Goal: Obtain resource: Download file/media

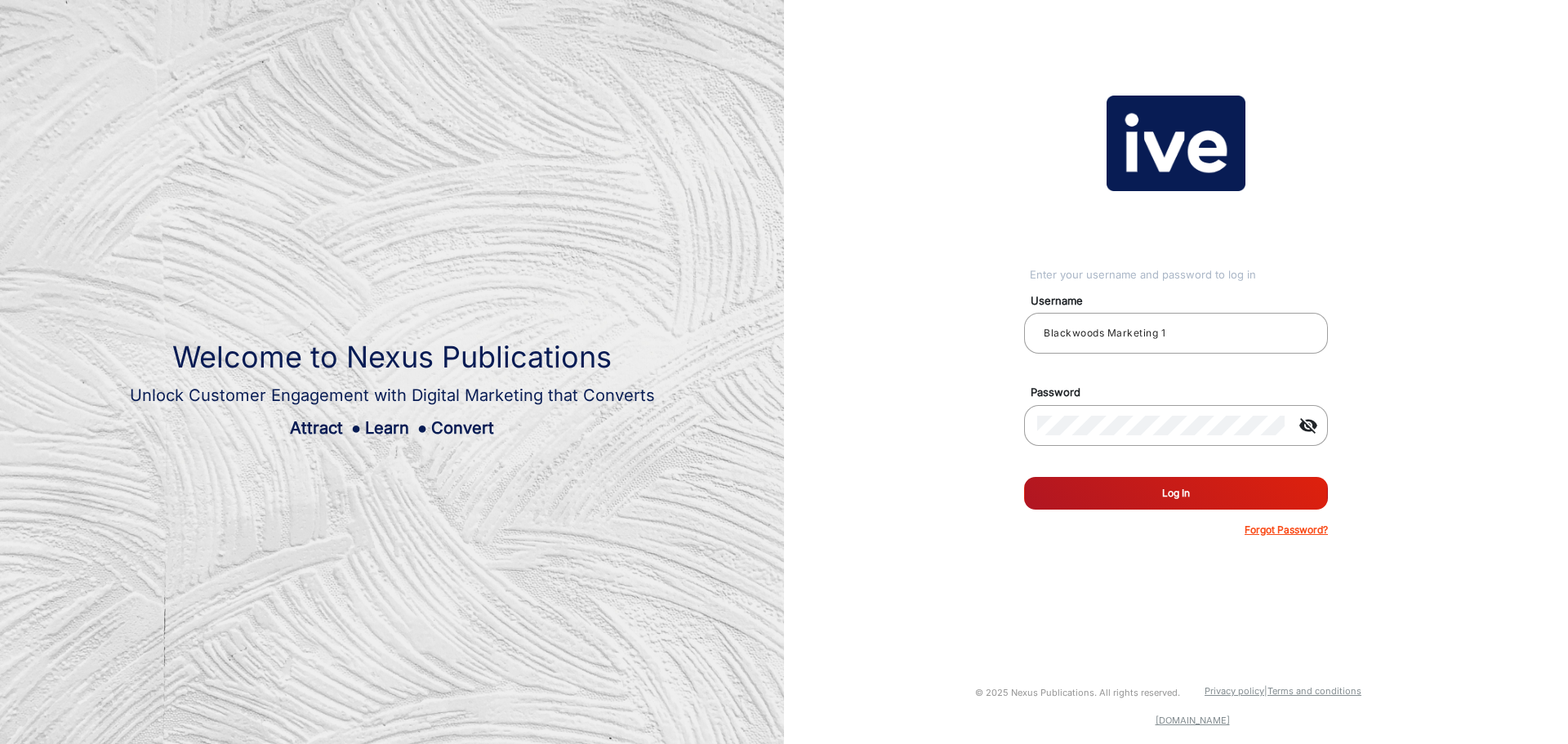
click at [1185, 498] on button "Log In" at bounding box center [1175, 492] width 304 height 32
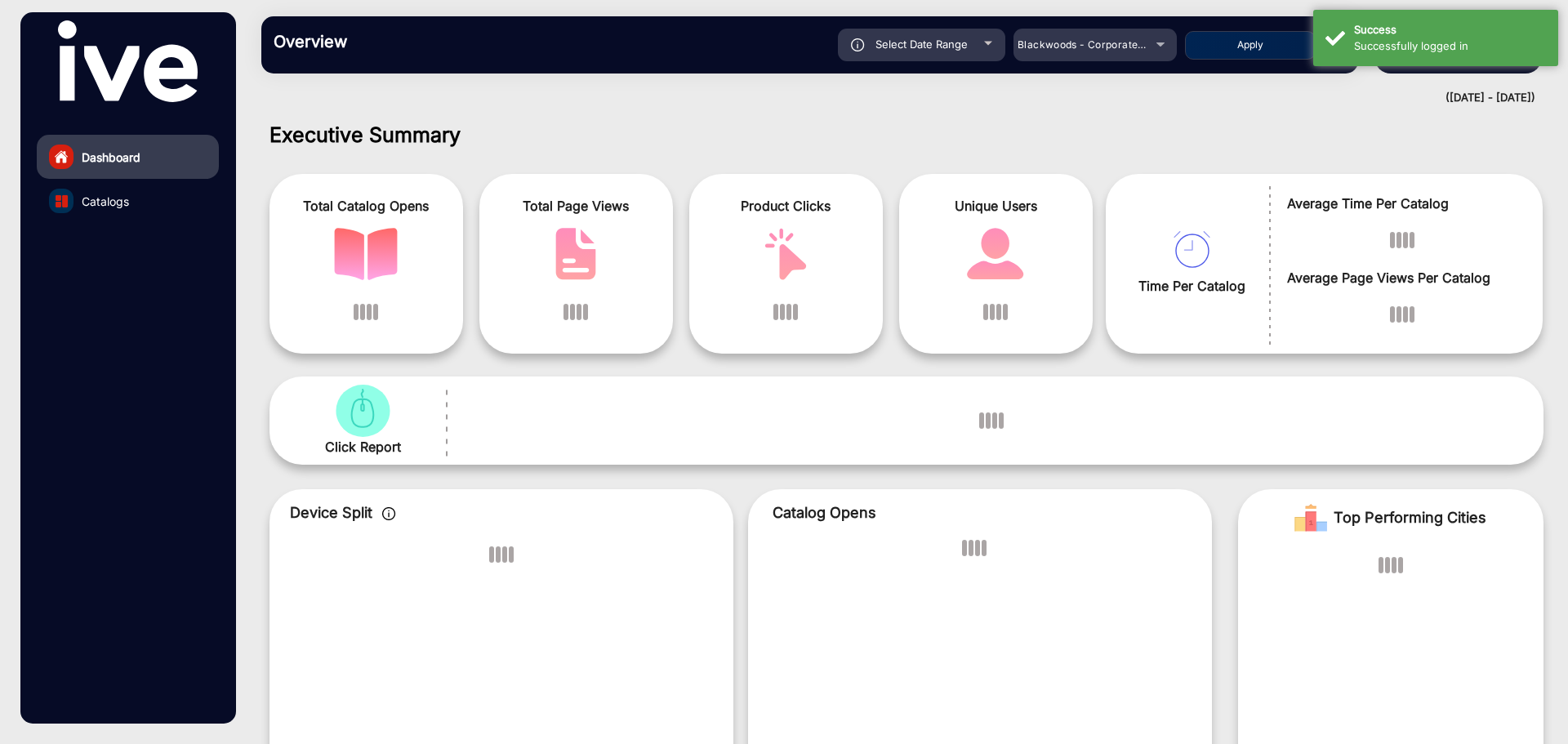
scroll to position [12, 0]
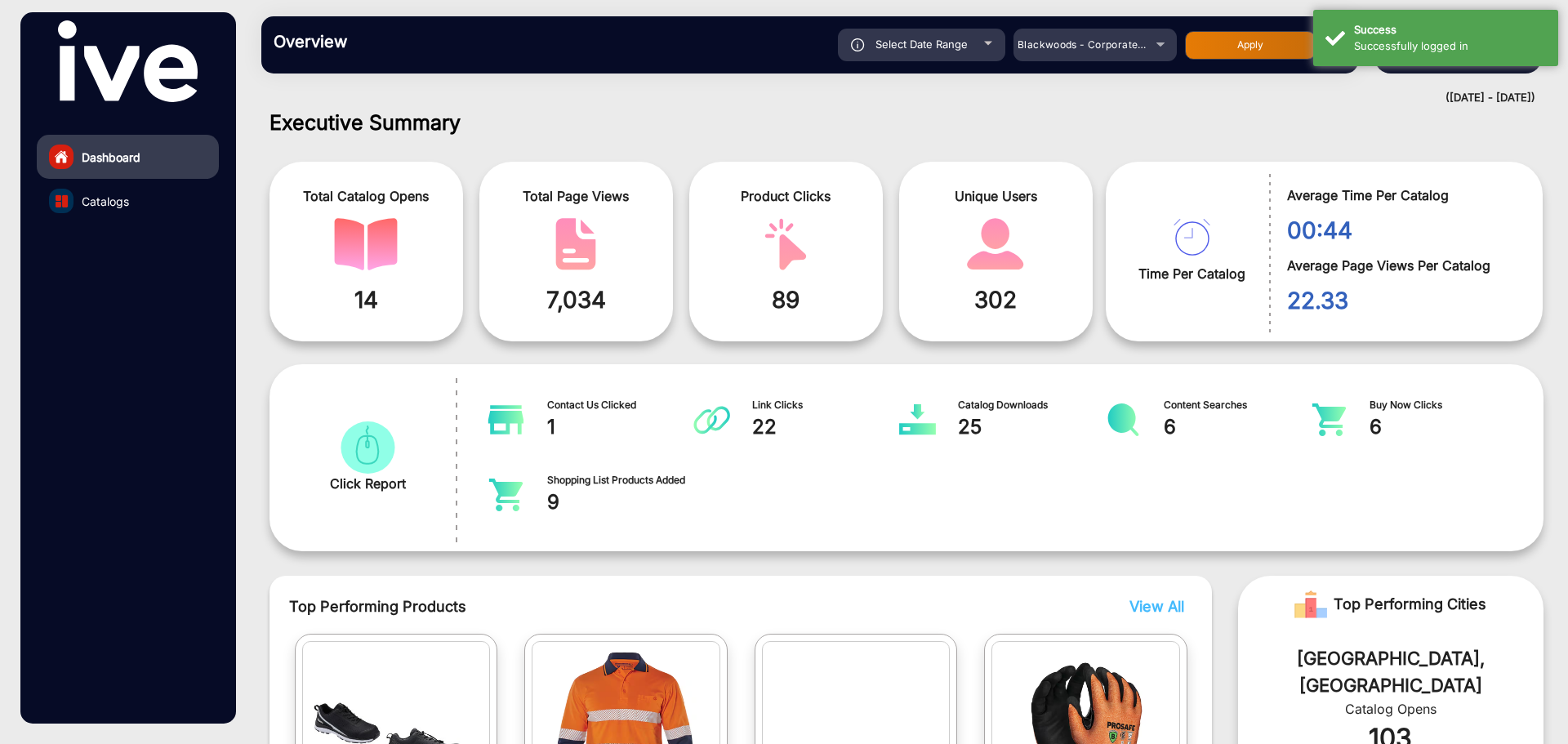
click at [991, 47] on div "Select Date Range" at bounding box center [922, 44] width 167 height 32
type input "[DATE]"
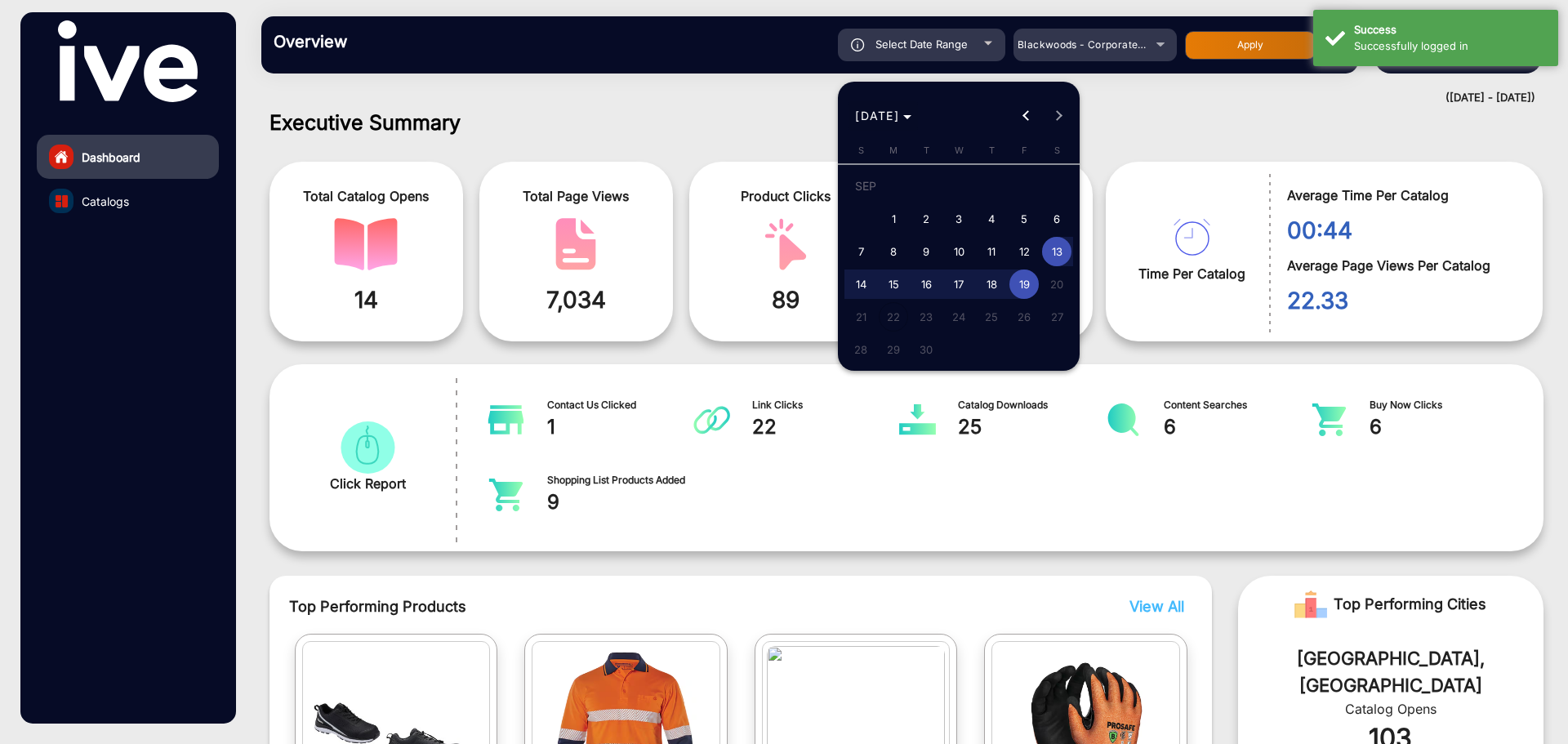
click at [912, 115] on icon "Choose month and year" at bounding box center [907, 117] width 8 height 4
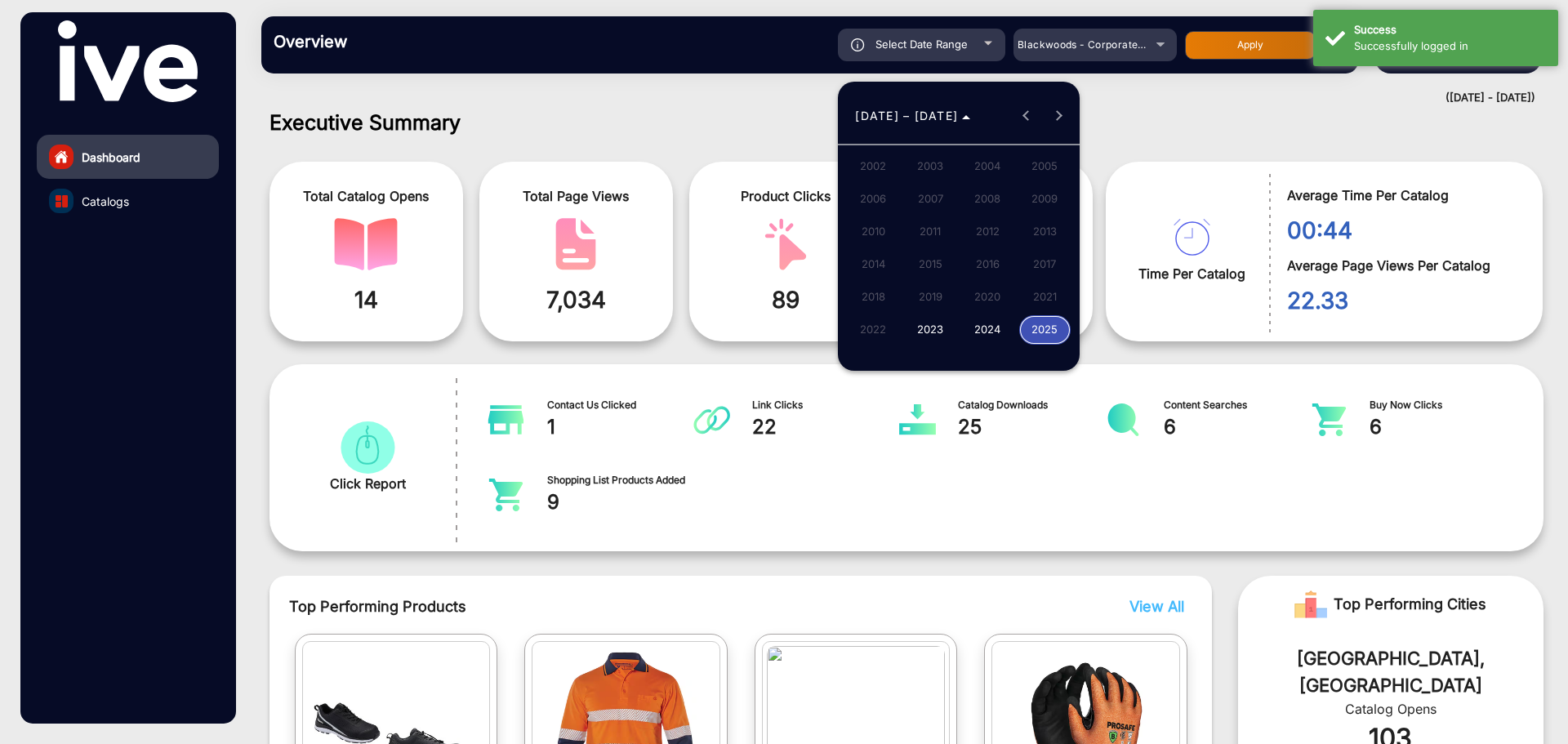
click at [929, 330] on span "2023" at bounding box center [930, 330] width 51 height 29
click at [989, 230] on span "[DATE]" at bounding box center [987, 232] width 51 height 29
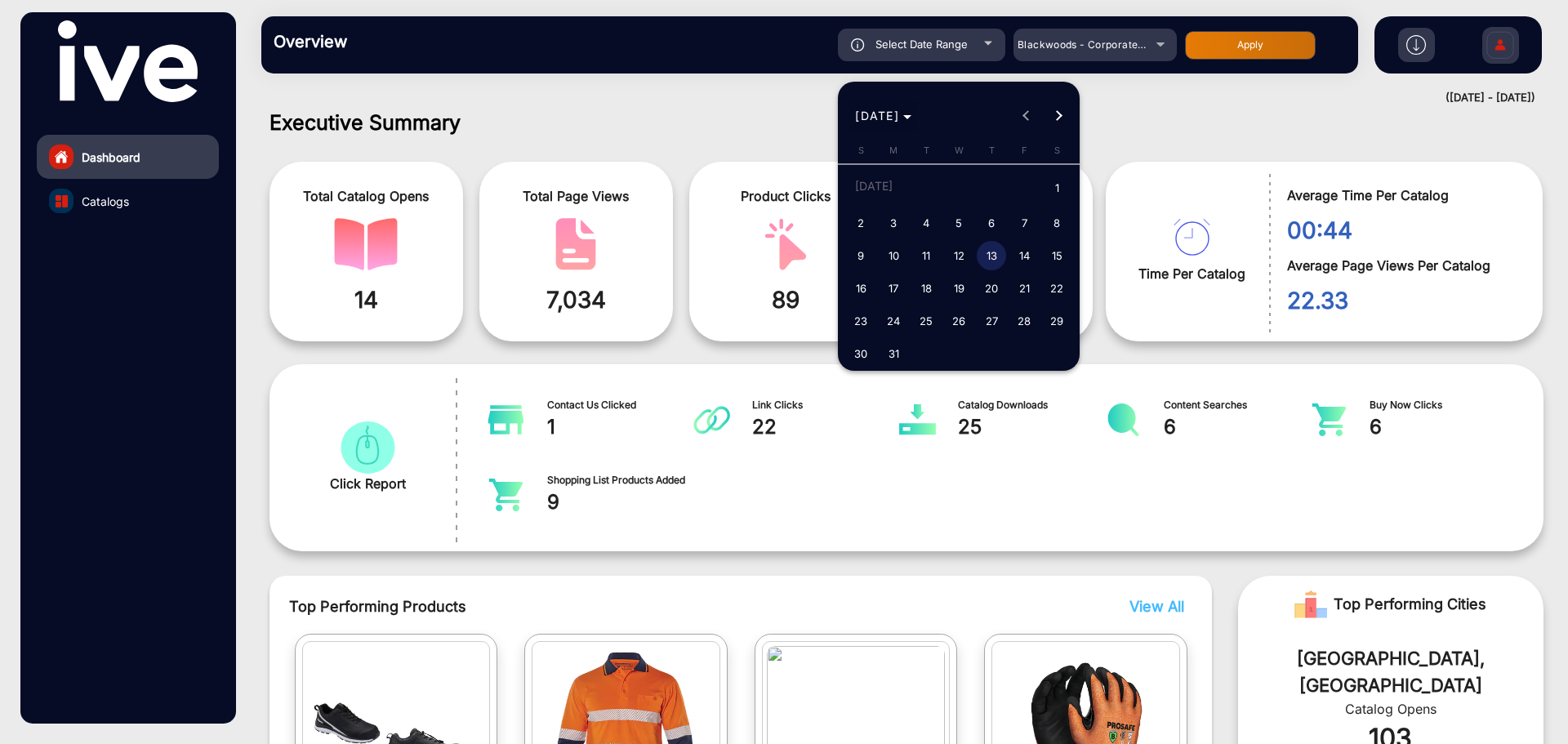
click at [899, 117] on span "[DATE]" at bounding box center [876, 116] width 44 height 14
click at [1042, 332] on span "2025" at bounding box center [1044, 330] width 51 height 29
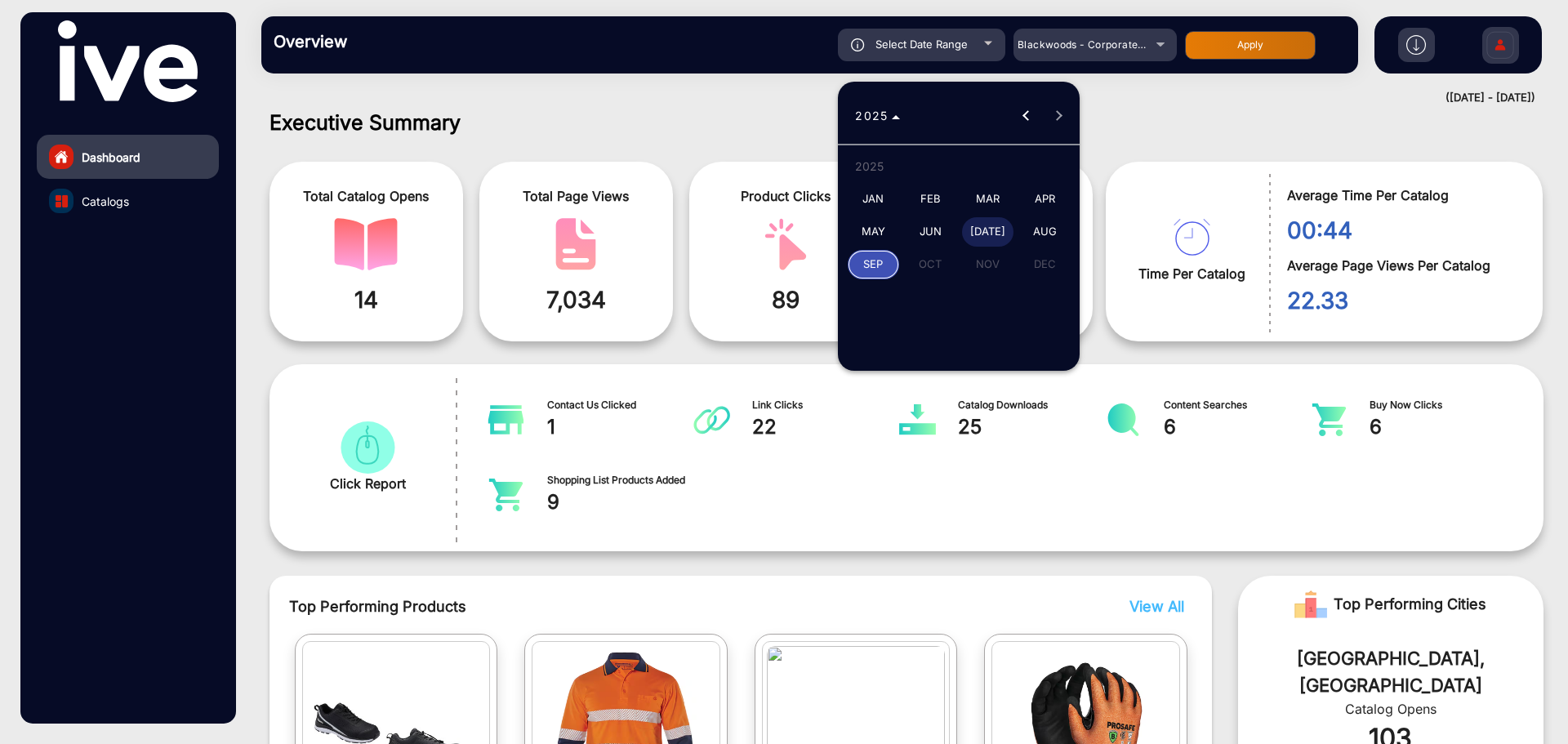
click at [980, 228] on span "[DATE]" at bounding box center [987, 232] width 51 height 29
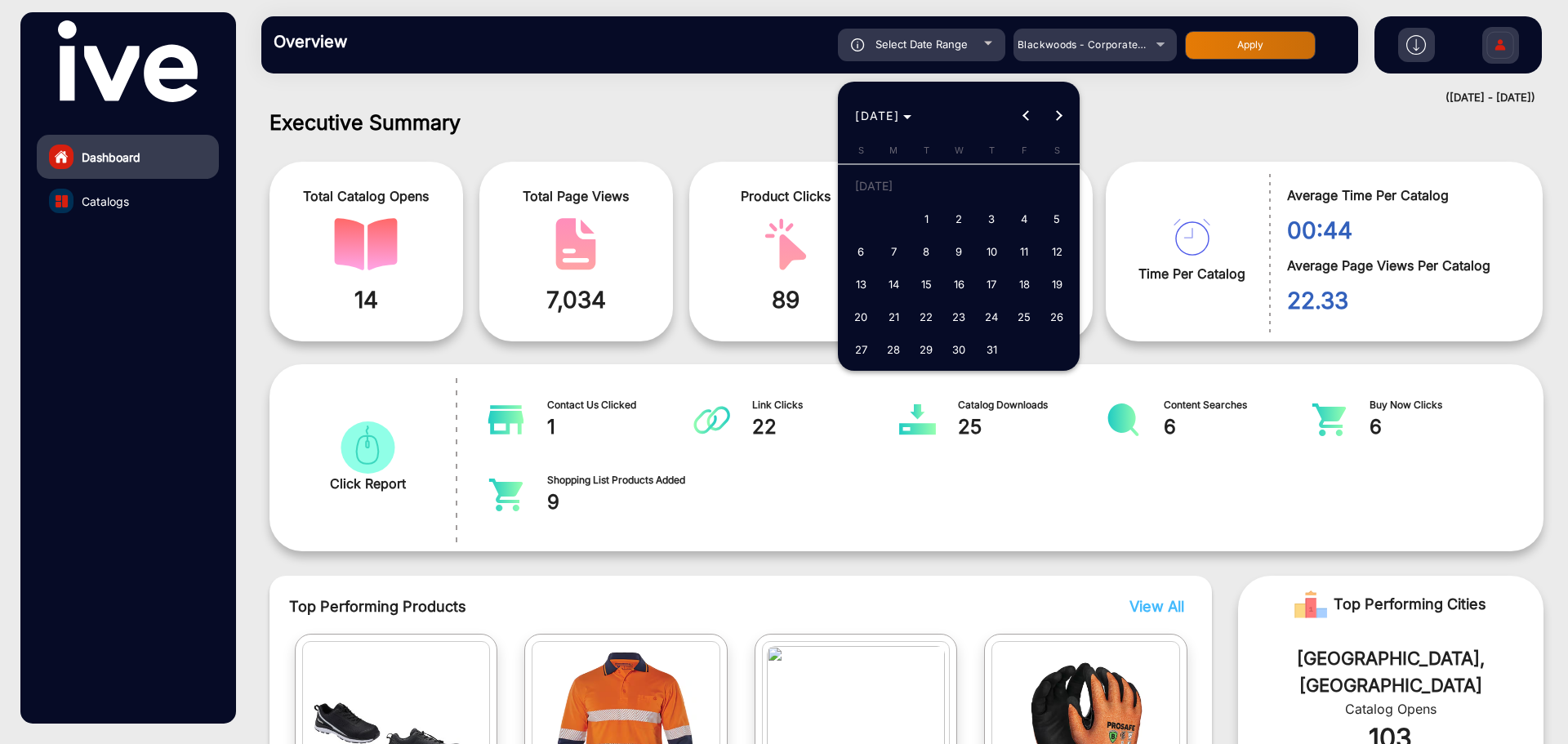
click at [897, 315] on span "21" at bounding box center [893, 317] width 29 height 29
type input "[DATE]"
click at [912, 113] on span "[DATE]" at bounding box center [882, 115] width 56 height 17
click at [936, 328] on span "2023" at bounding box center [930, 330] width 51 height 29
click at [995, 227] on span "[DATE]" at bounding box center [987, 232] width 51 height 29
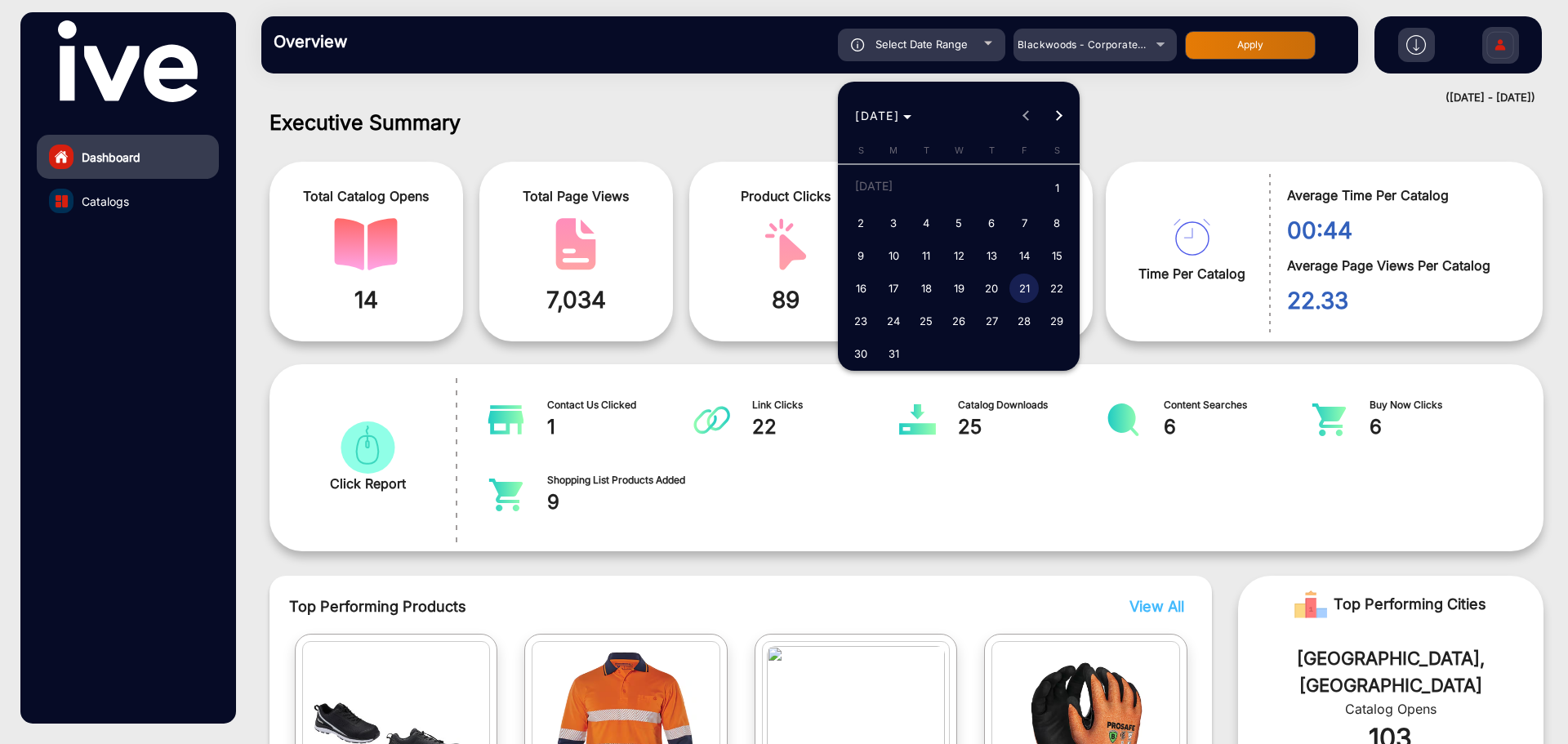
click at [960, 286] on span "19" at bounding box center [959, 288] width 29 height 29
type input "[DATE]"
click at [1061, 114] on button "Next month" at bounding box center [1058, 115] width 32 height 32
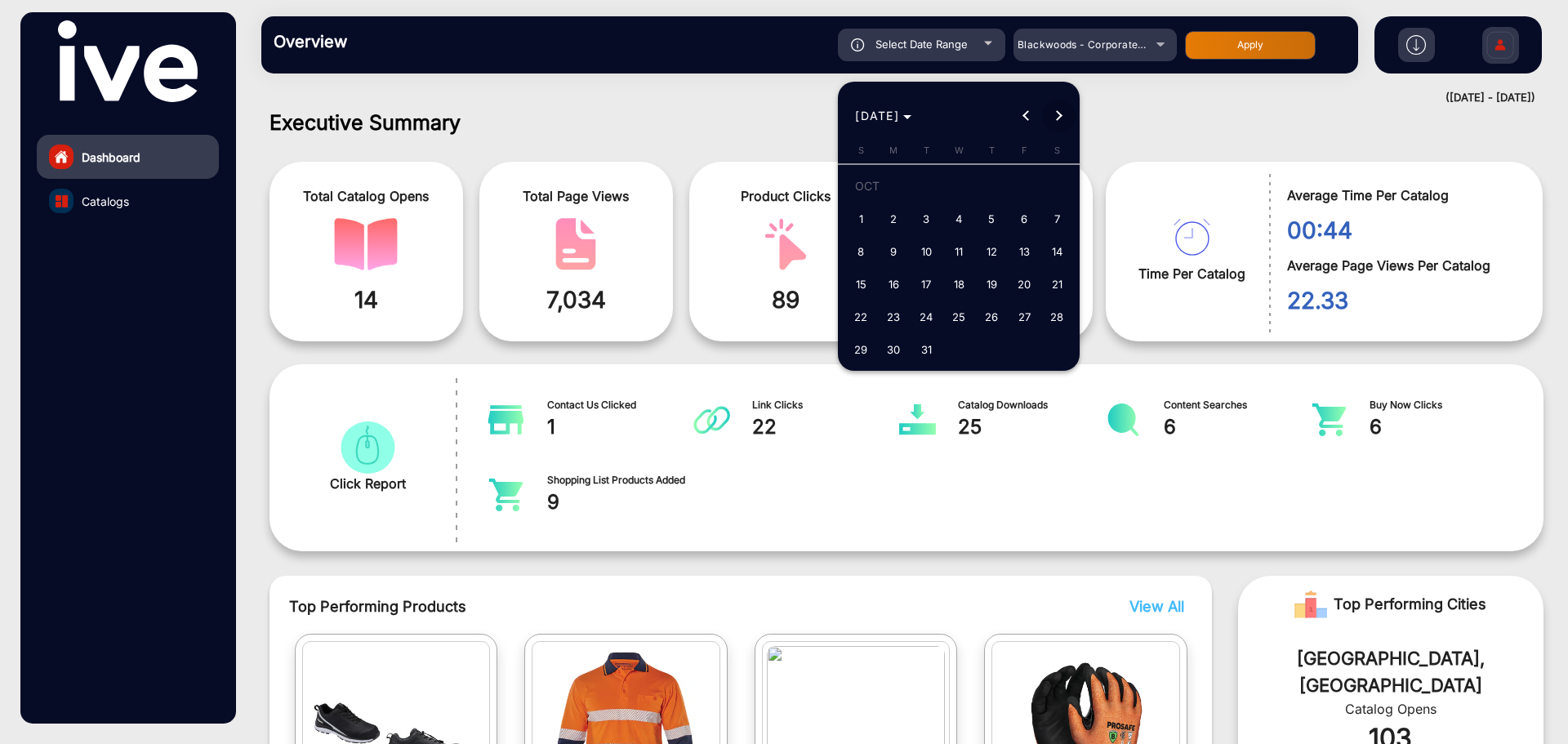
click at [1061, 114] on button "Next month" at bounding box center [1058, 115] width 32 height 32
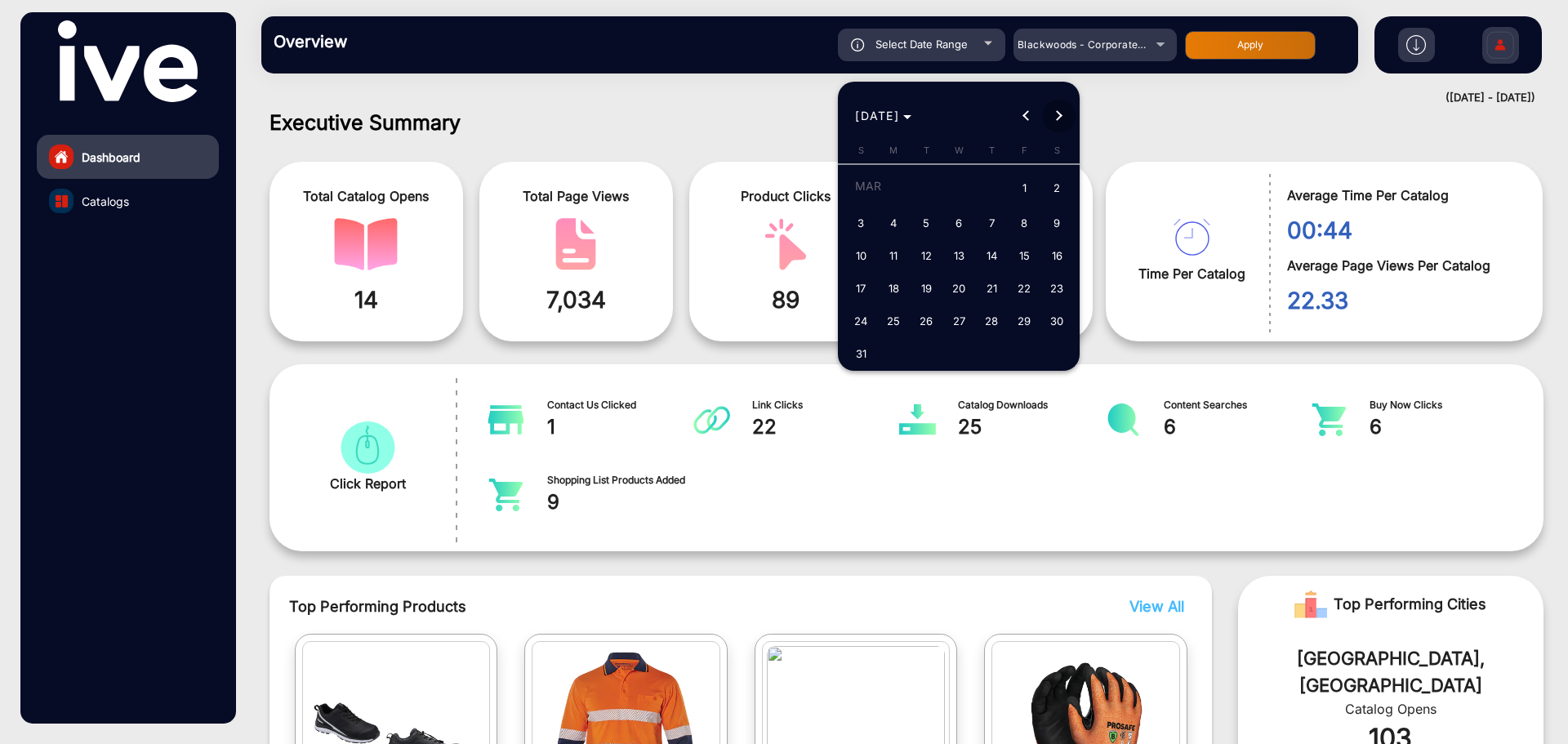
click at [1061, 114] on button "Next month" at bounding box center [1058, 115] width 32 height 32
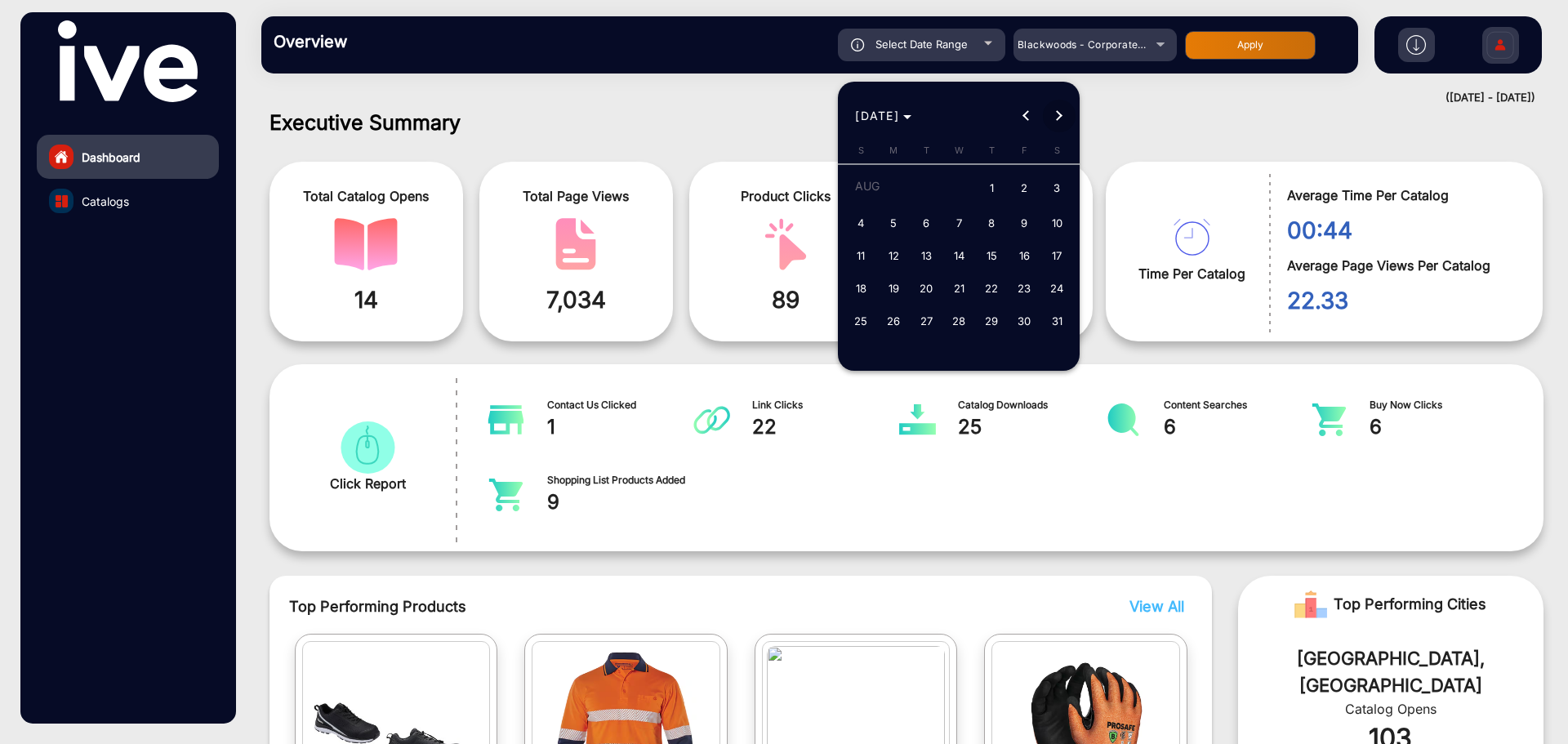
click at [1061, 114] on button "Next month" at bounding box center [1058, 115] width 32 height 32
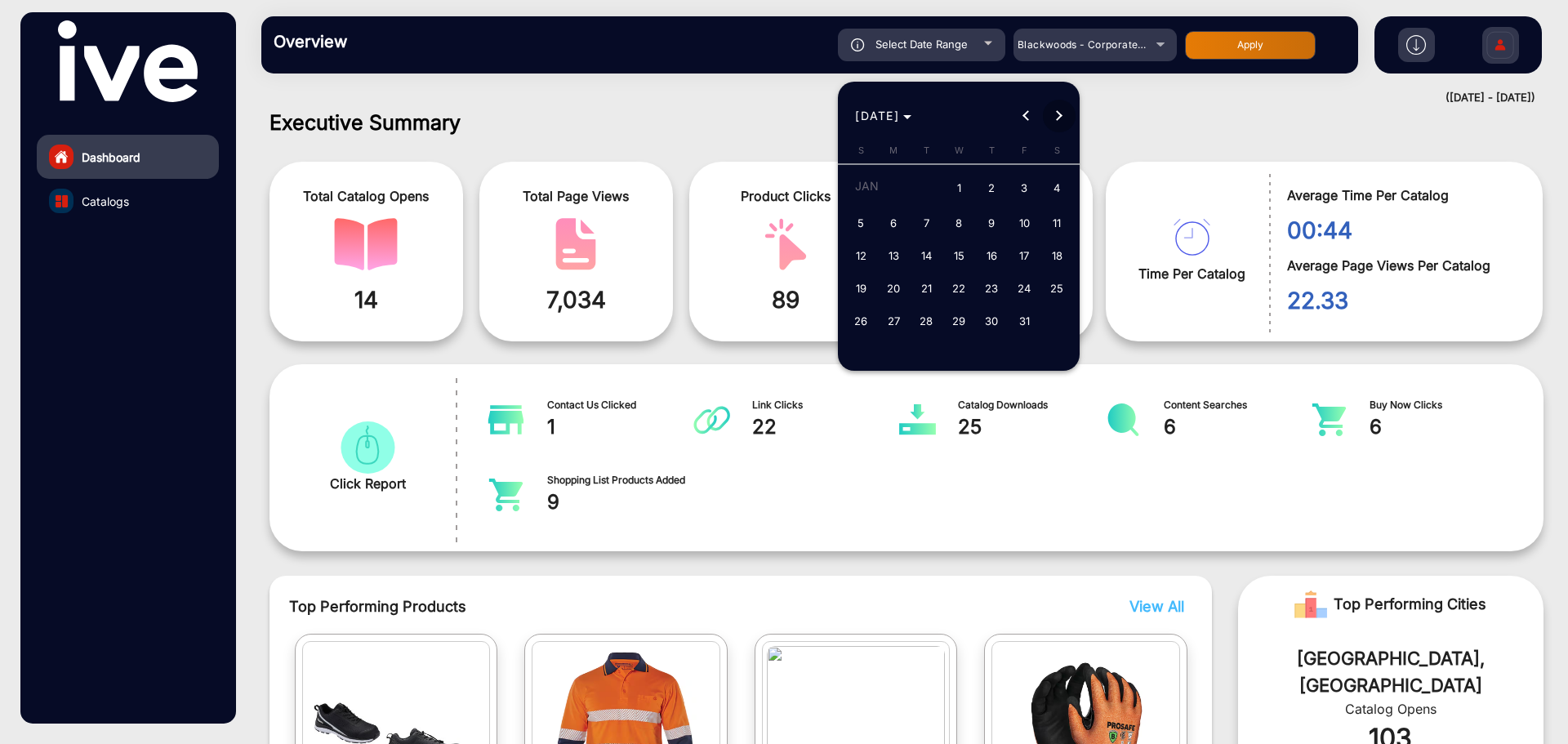
click at [1061, 114] on button "Next month" at bounding box center [1058, 115] width 32 height 32
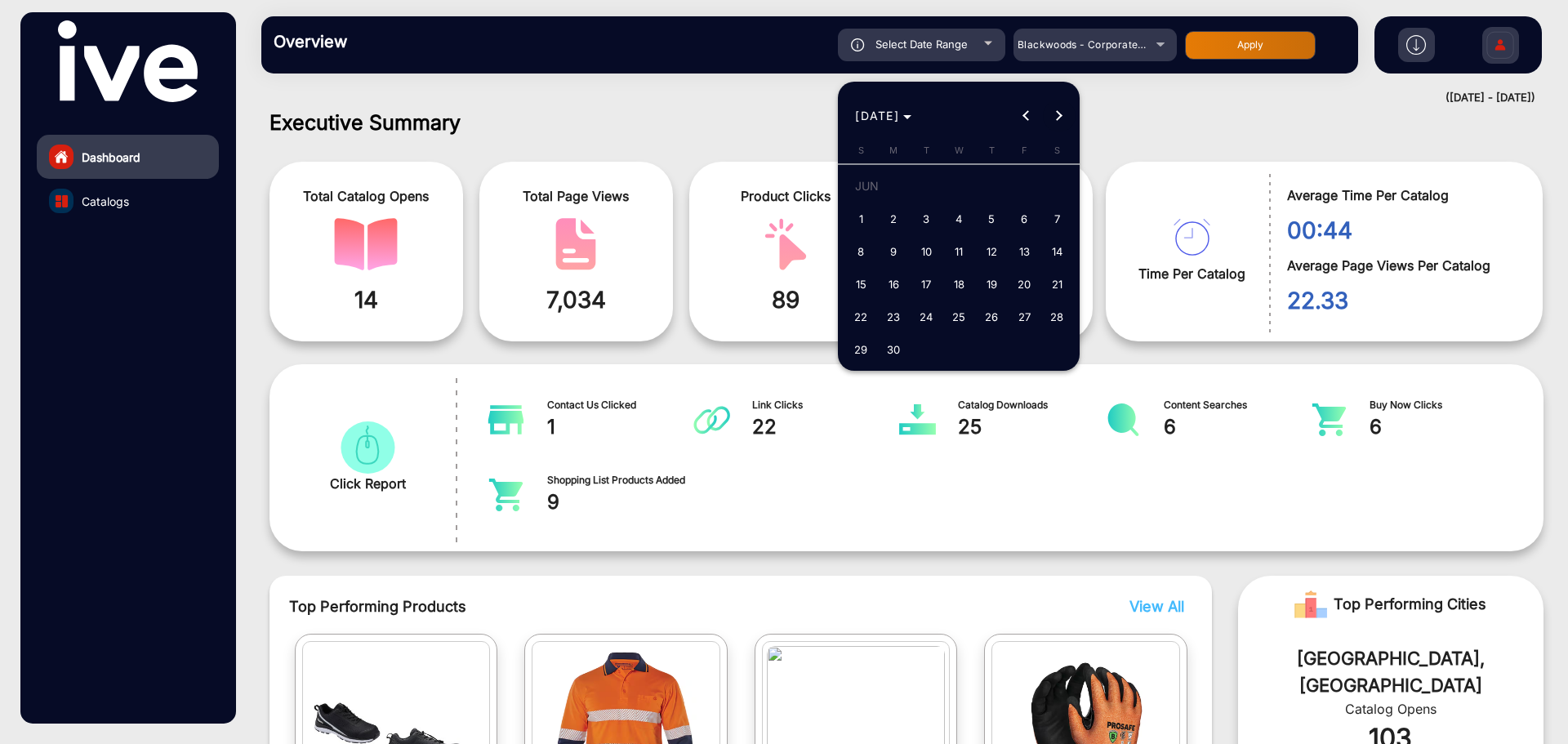
click at [1062, 115] on button "Next month" at bounding box center [1058, 115] width 32 height 32
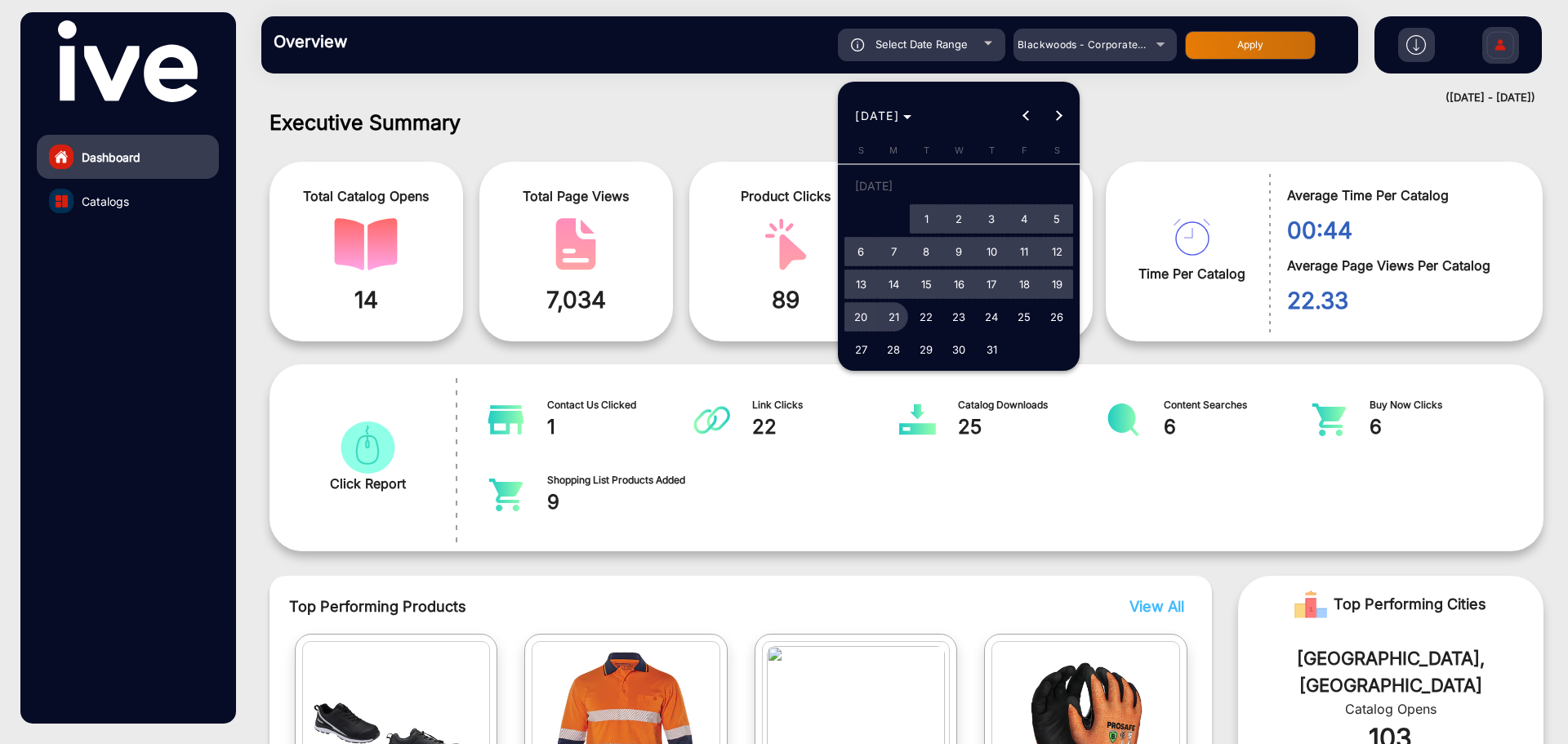
click at [897, 313] on span "21" at bounding box center [893, 317] width 29 height 29
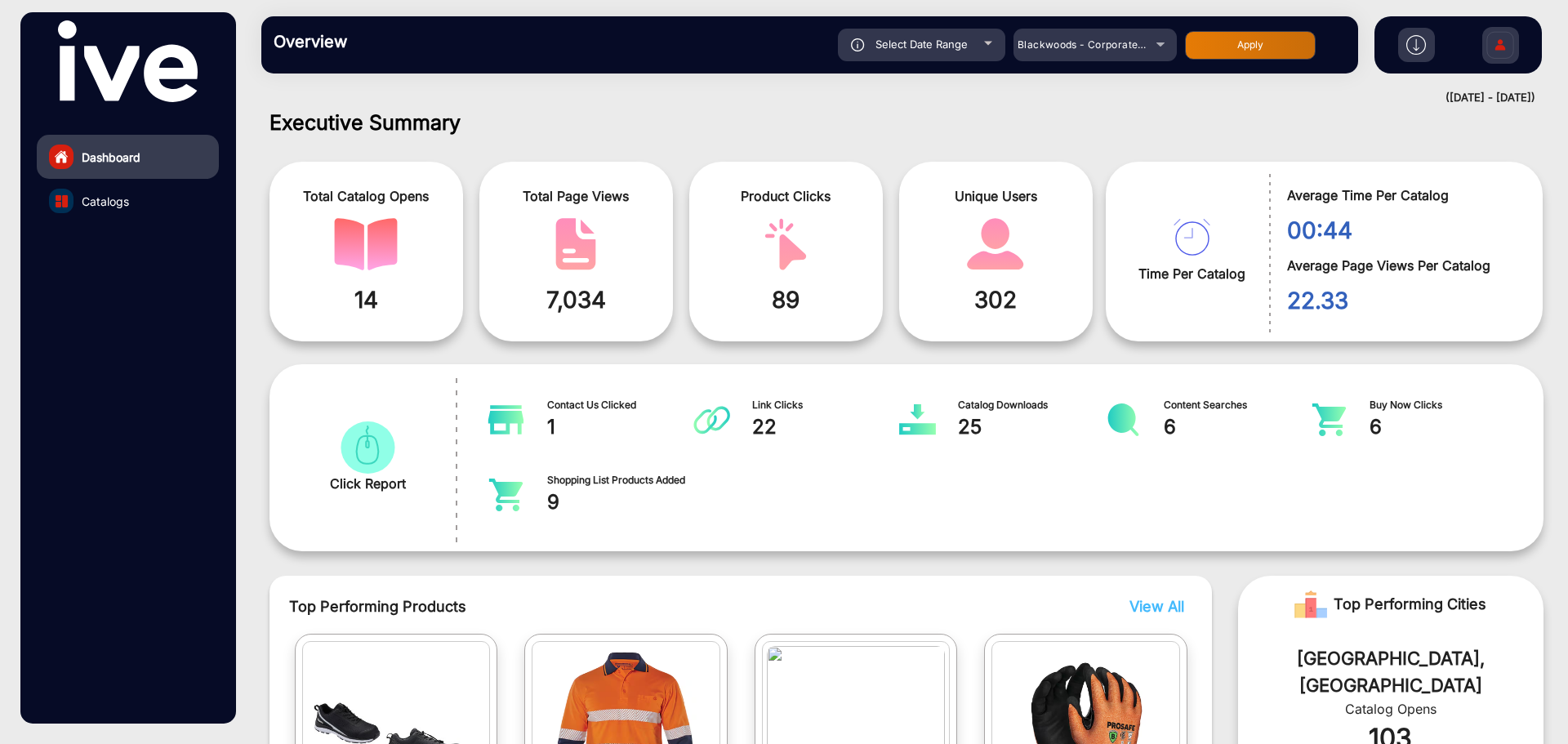
type input "[DATE]"
click at [1160, 38] on div "Blackwoods - Corporate Profile" at bounding box center [1094, 45] width 163 height 20
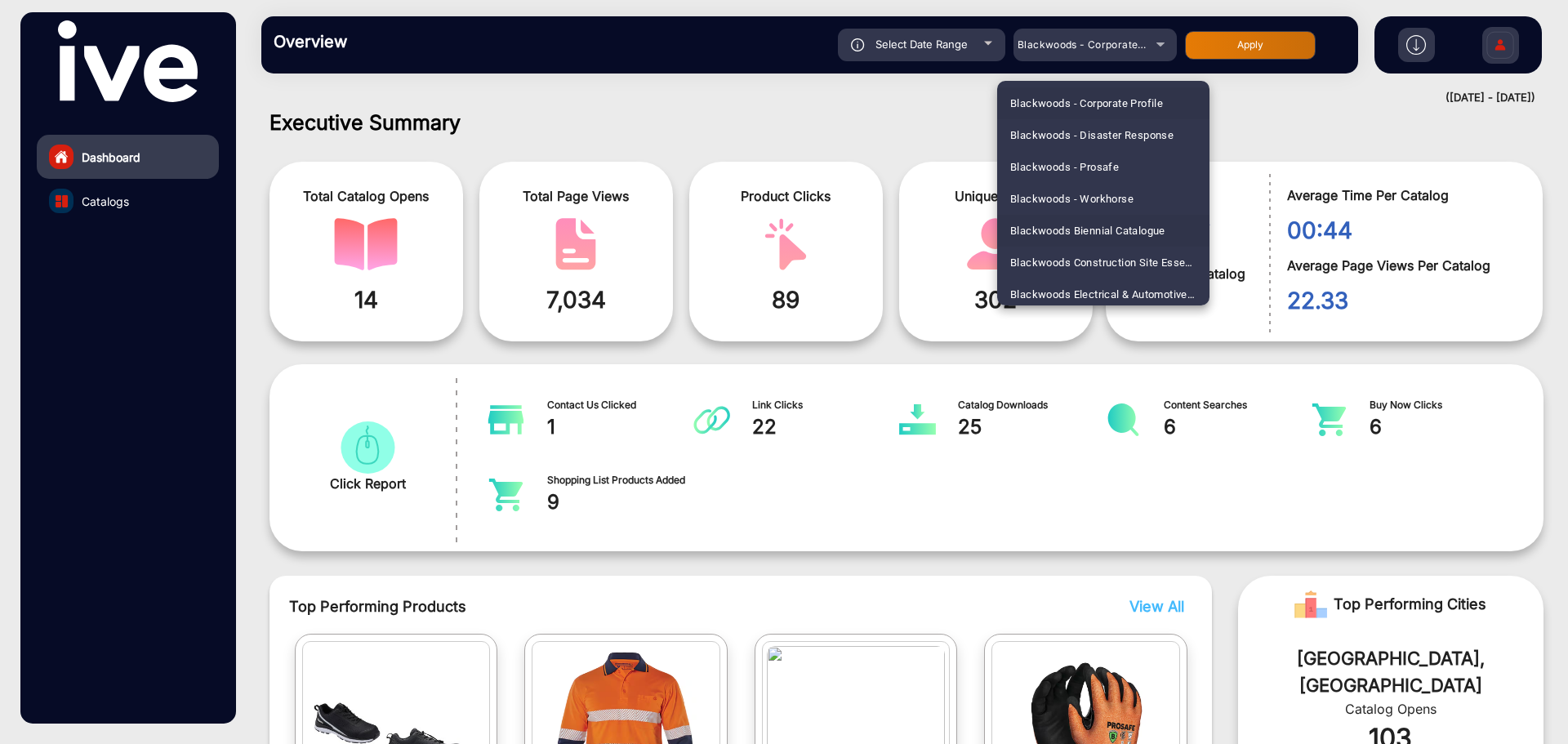
click at [1116, 219] on span "Blackwoods Biennial Catalogue" at bounding box center [1088, 231] width 155 height 31
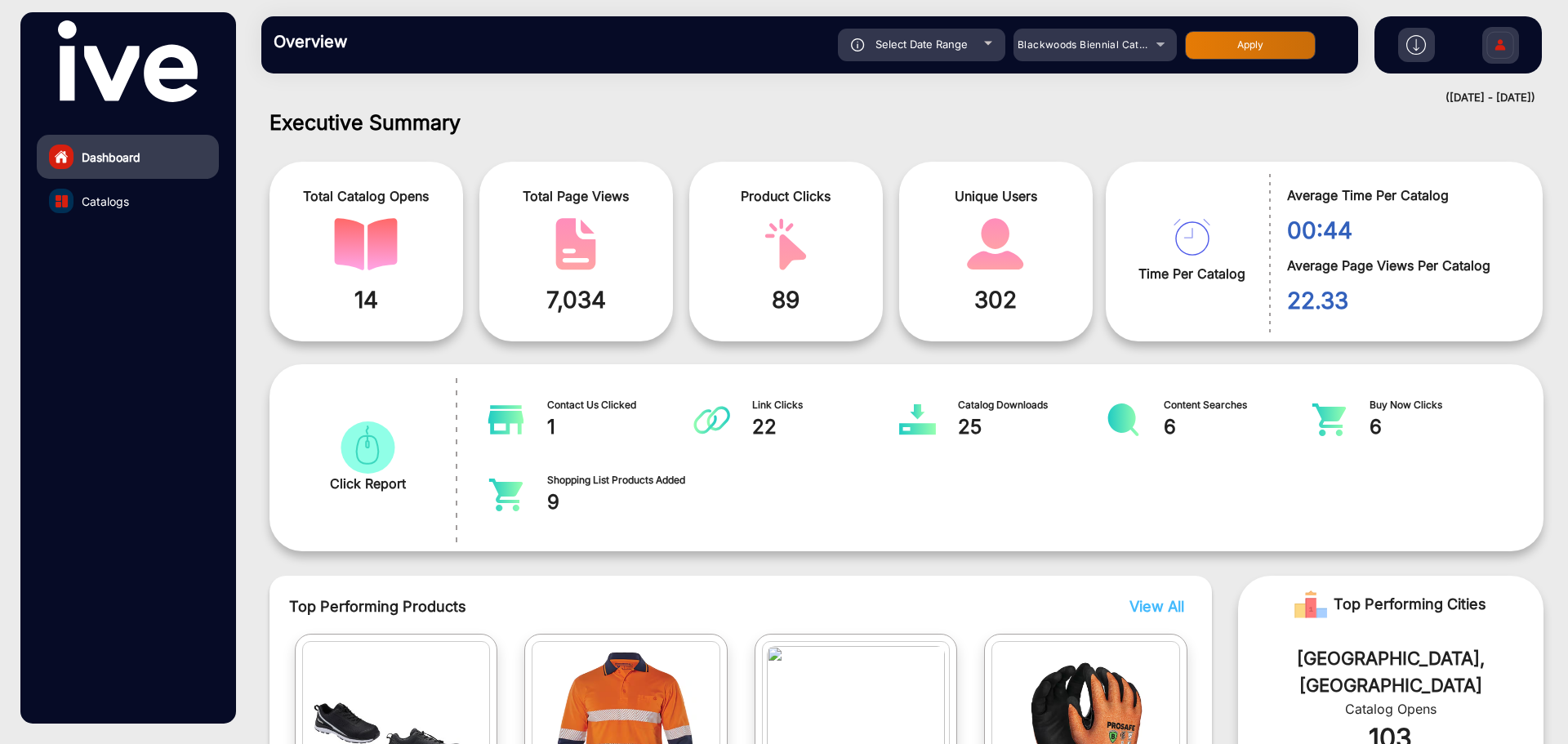
click at [1259, 48] on button "Apply" at bounding box center [1250, 45] width 131 height 29
type input "[DATE]"
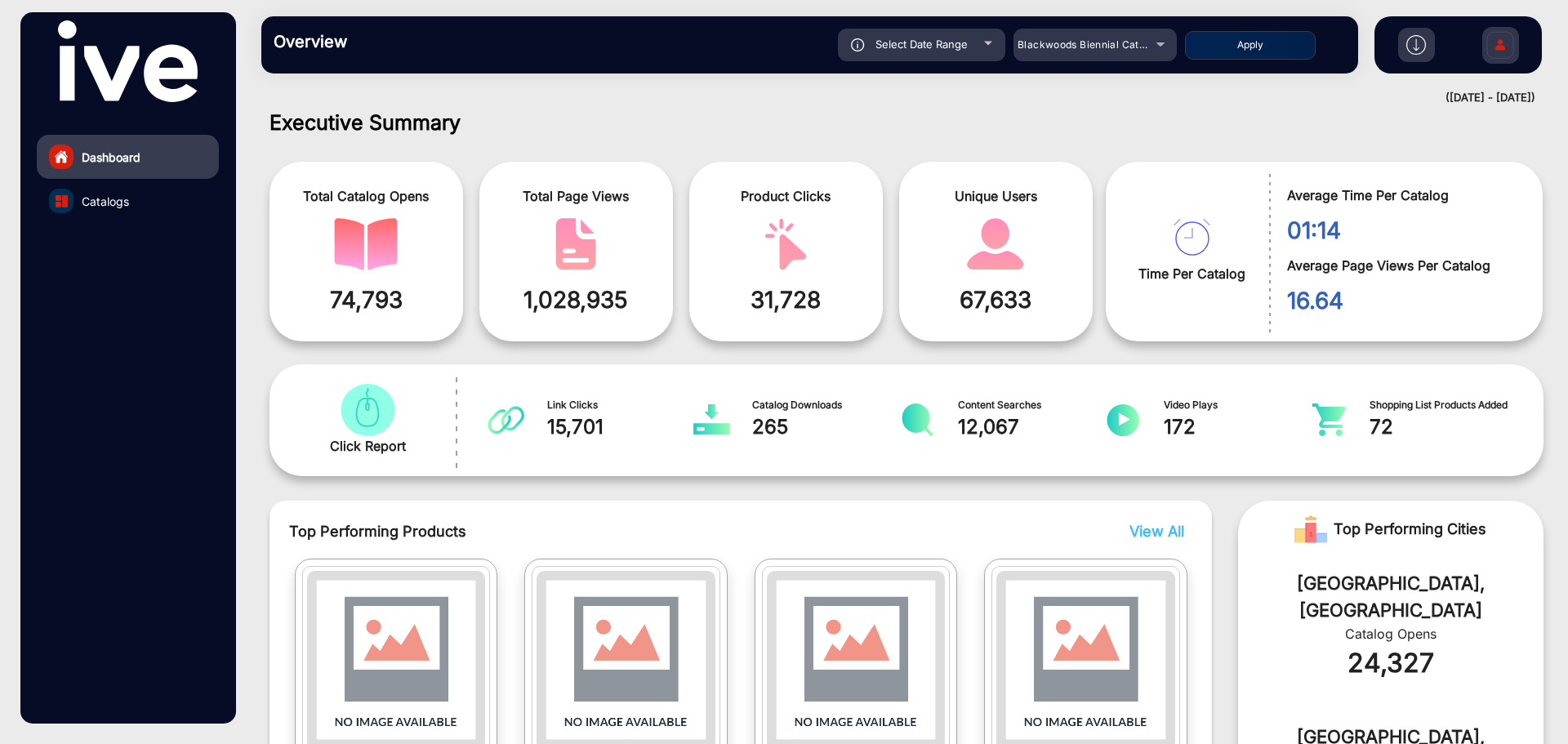
click at [984, 40] on div "Select Date Range" at bounding box center [922, 44] width 167 height 32
type input "[DATE]"
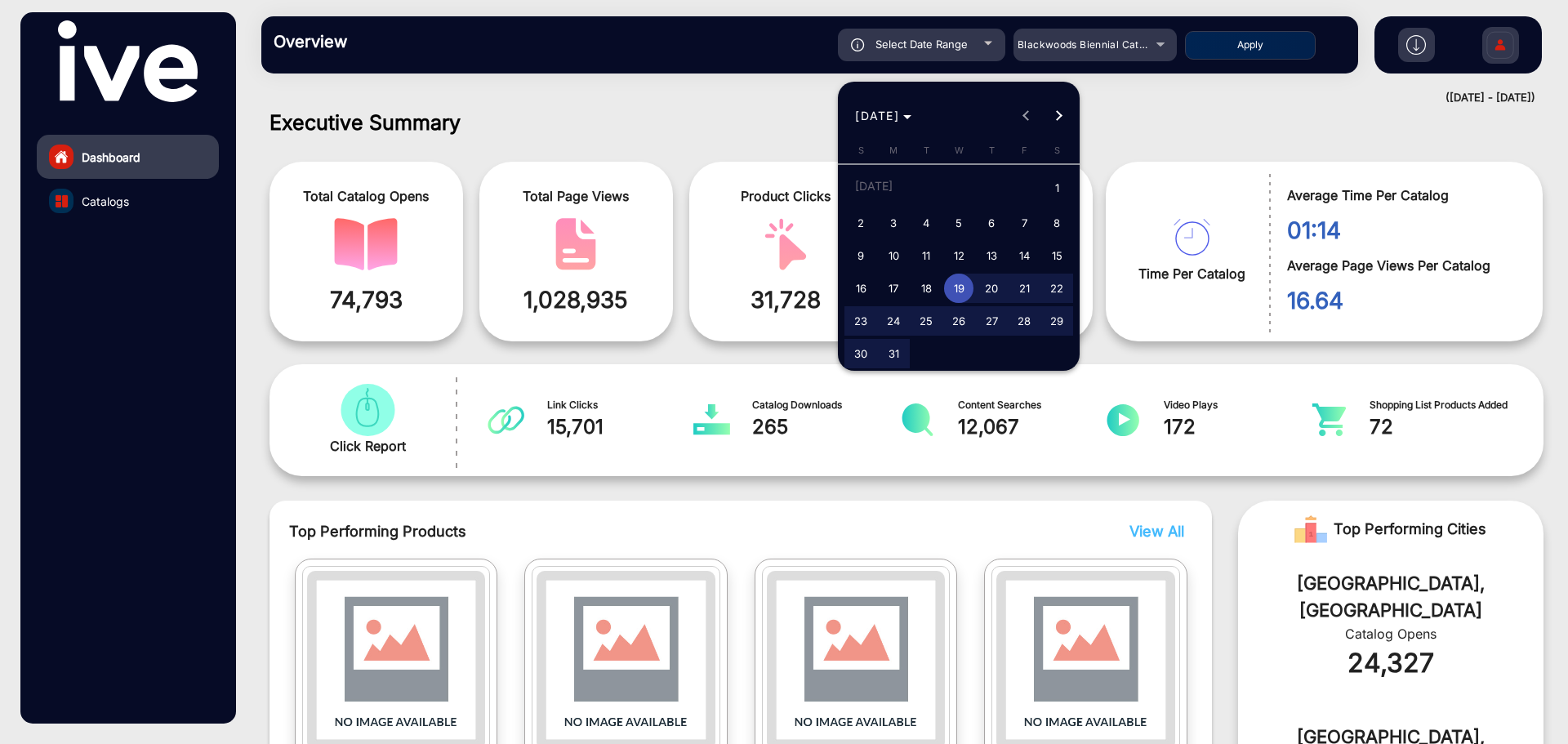
click at [958, 289] on span "19" at bounding box center [959, 288] width 29 height 29
click at [1056, 116] on button "Next month" at bounding box center [1058, 115] width 32 height 32
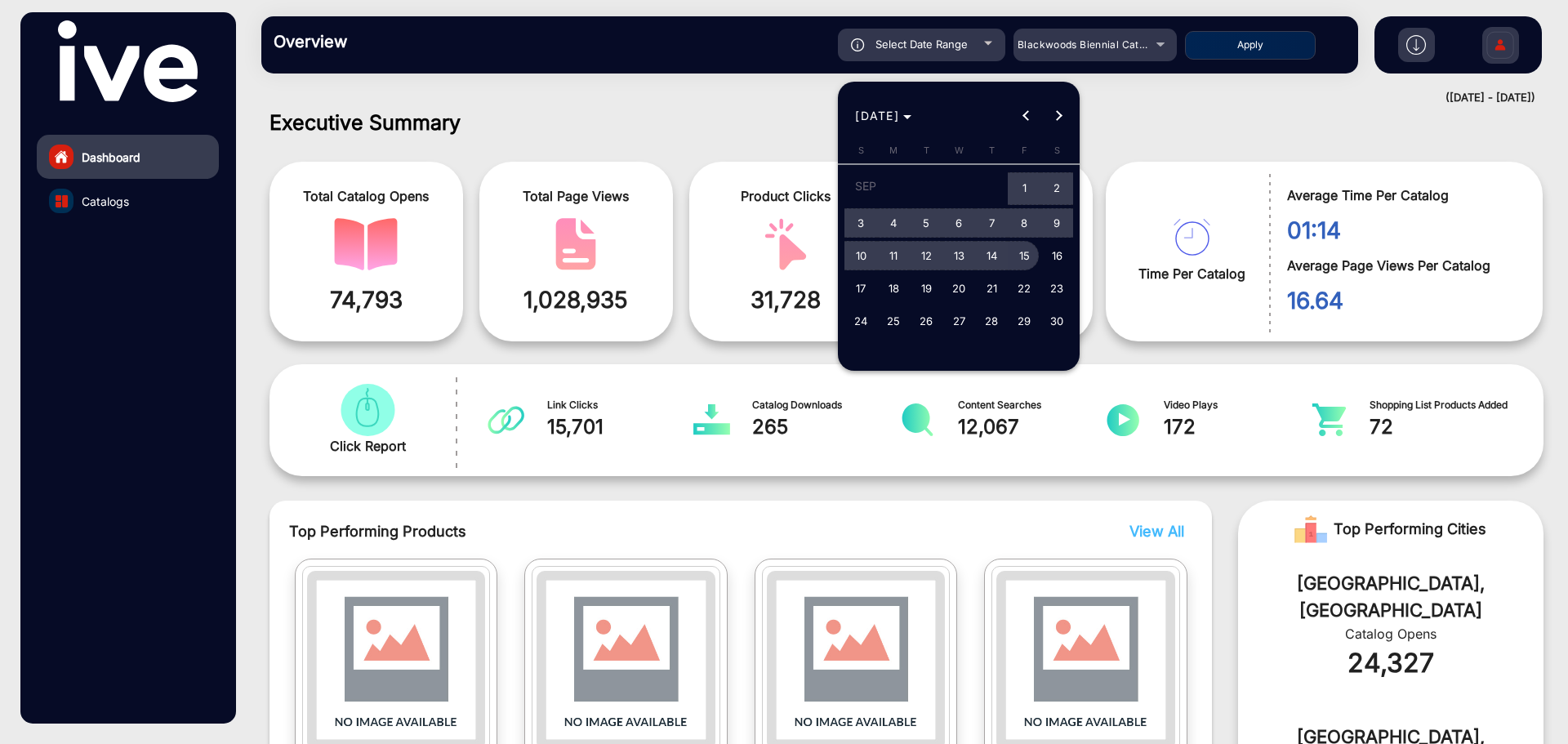
click at [1023, 254] on span "15" at bounding box center [1024, 256] width 29 height 29
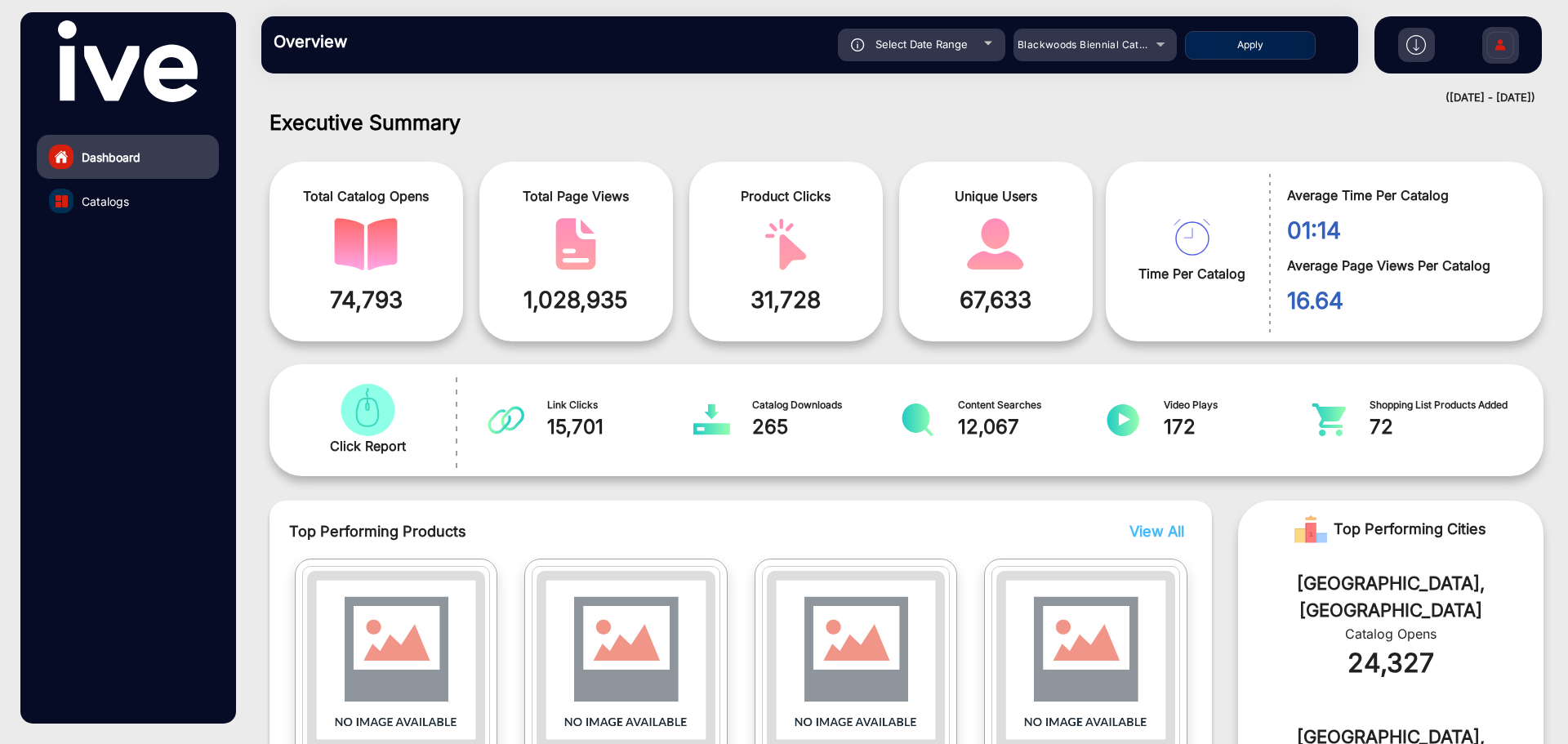
type input "[DATE]"
click at [1238, 41] on button "Apply" at bounding box center [1250, 45] width 131 height 29
type input "[DATE]"
click at [984, 46] on div "Select Date Range" at bounding box center [922, 44] width 167 height 32
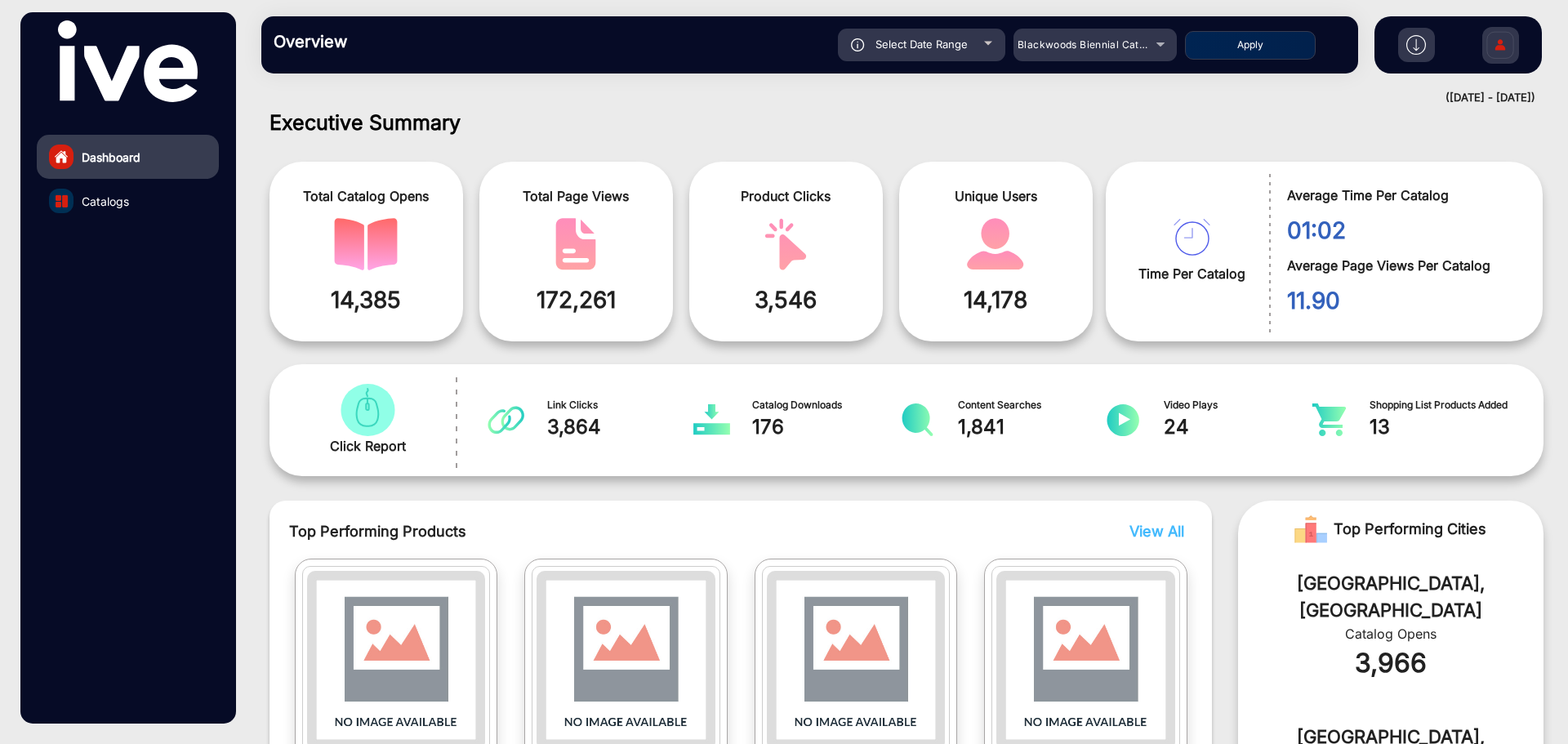
type input "[DATE]"
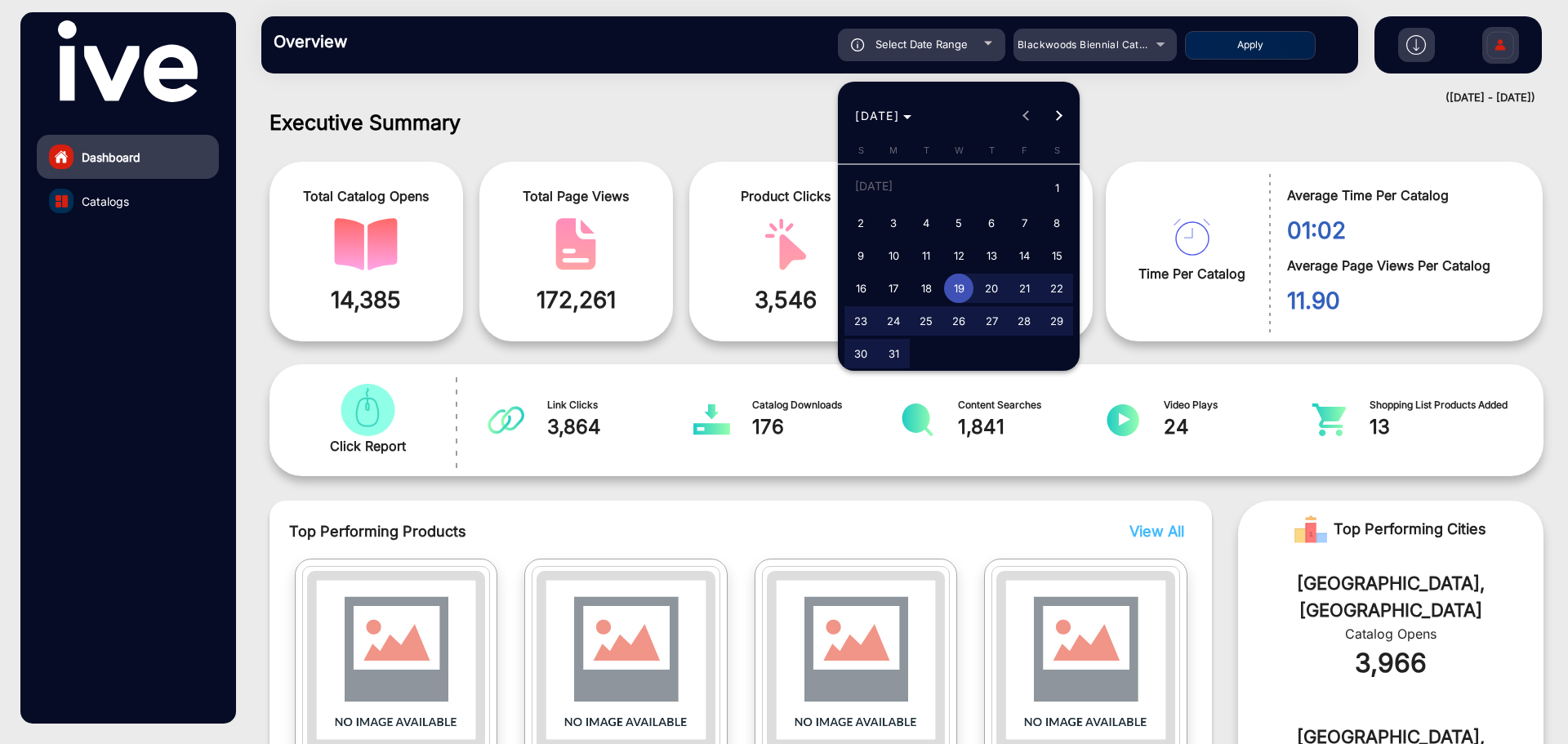
click at [1164, 110] on div at bounding box center [784, 372] width 1568 height 744
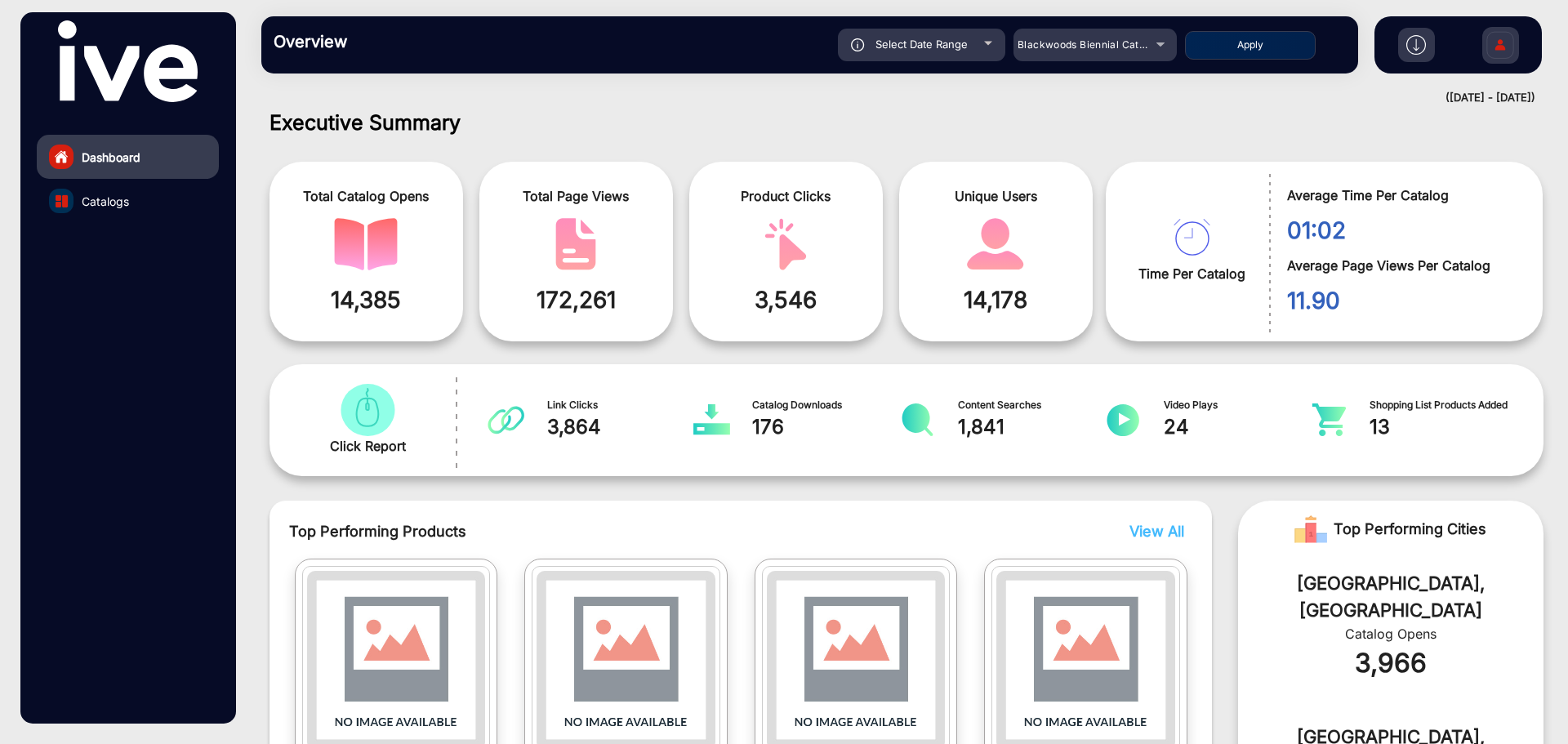
click at [1244, 45] on button "Apply" at bounding box center [1250, 45] width 131 height 29
type input "[DATE]"
click at [985, 37] on div "Select Date Range" at bounding box center [922, 44] width 167 height 32
type input "[DATE]"
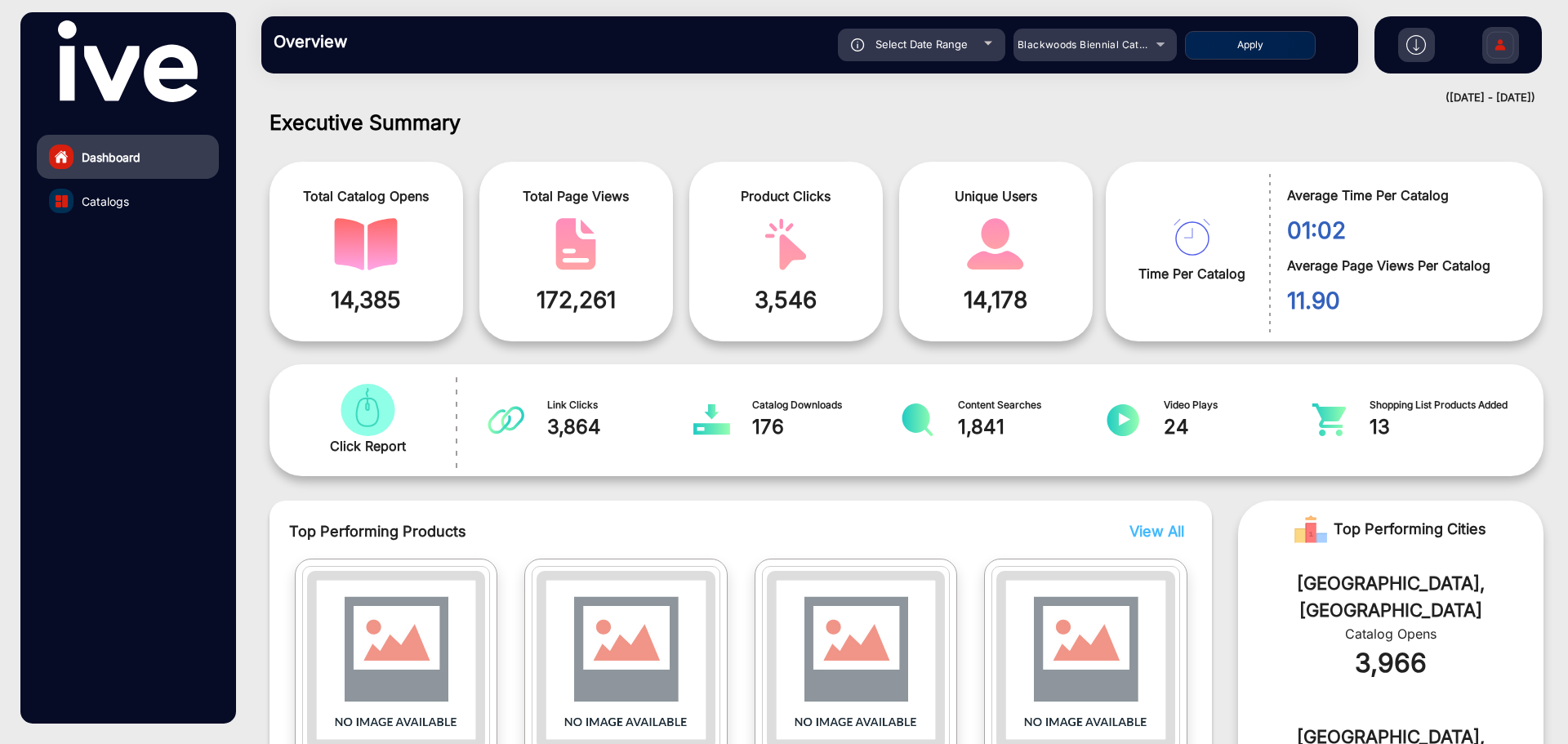
type input "[DATE]"
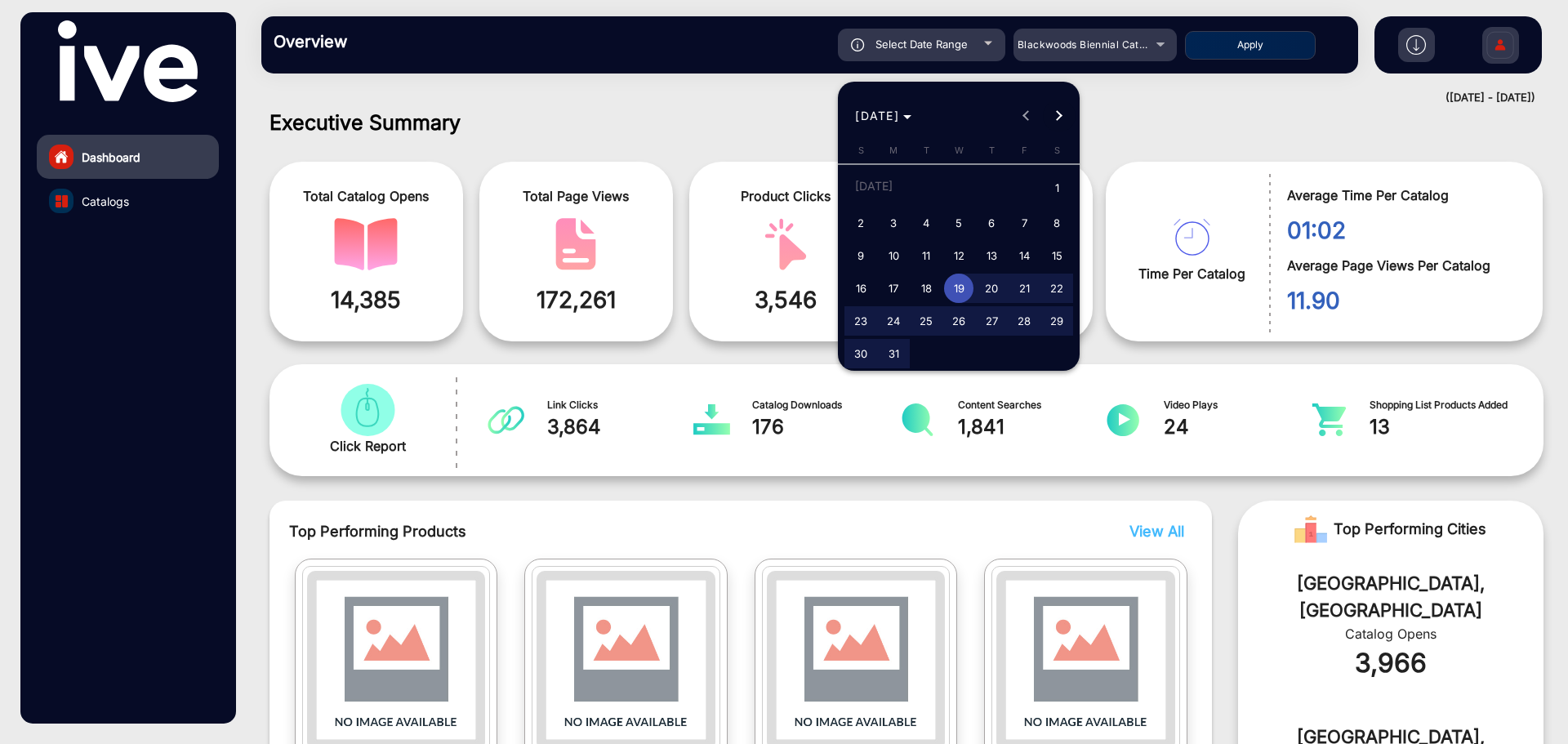
click at [1062, 114] on span "Next month" at bounding box center [1058, 115] width 32 height 32
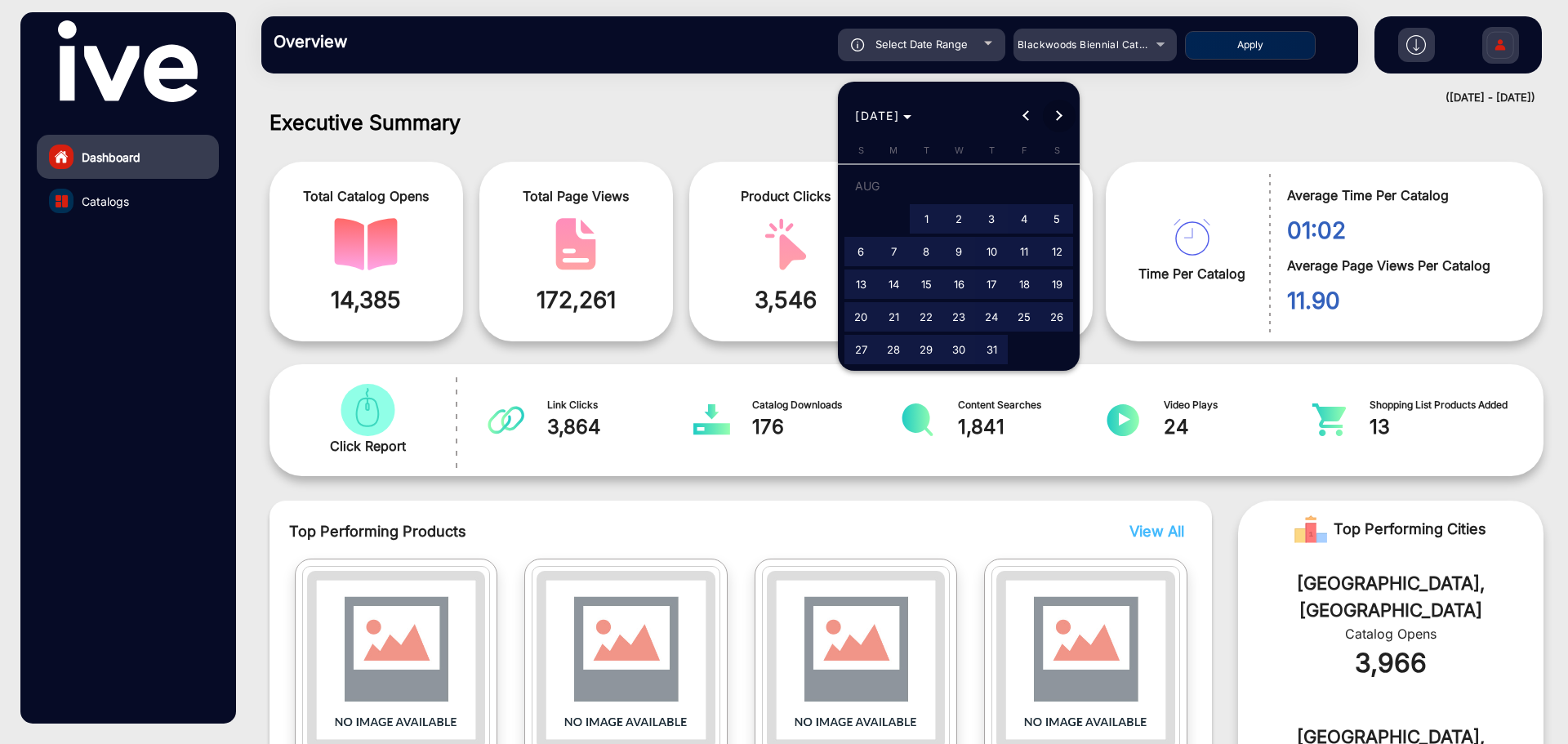
click at [1062, 114] on span "Next month" at bounding box center [1058, 115] width 32 height 32
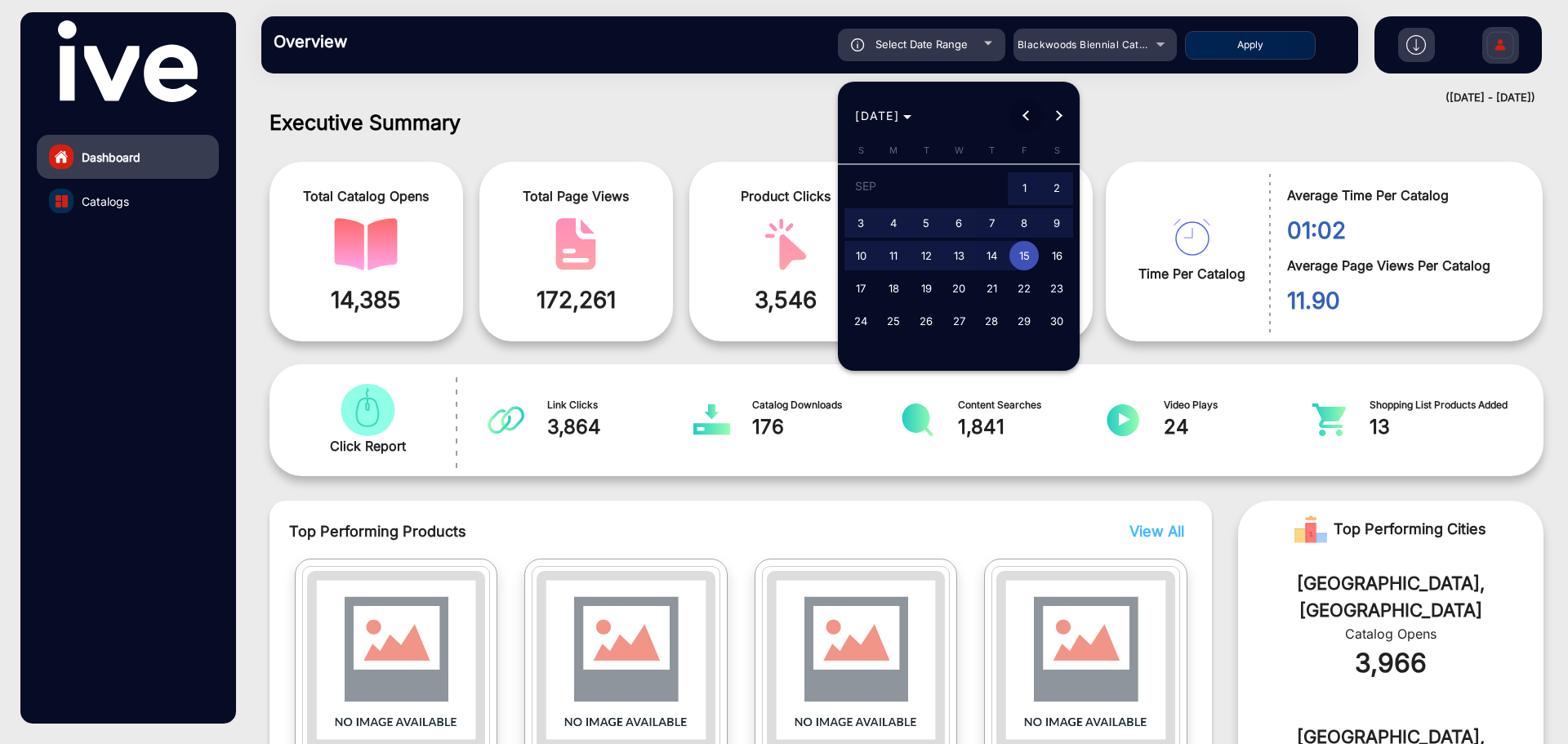
click at [1028, 113] on button "Previous month" at bounding box center [1026, 115] width 32 height 32
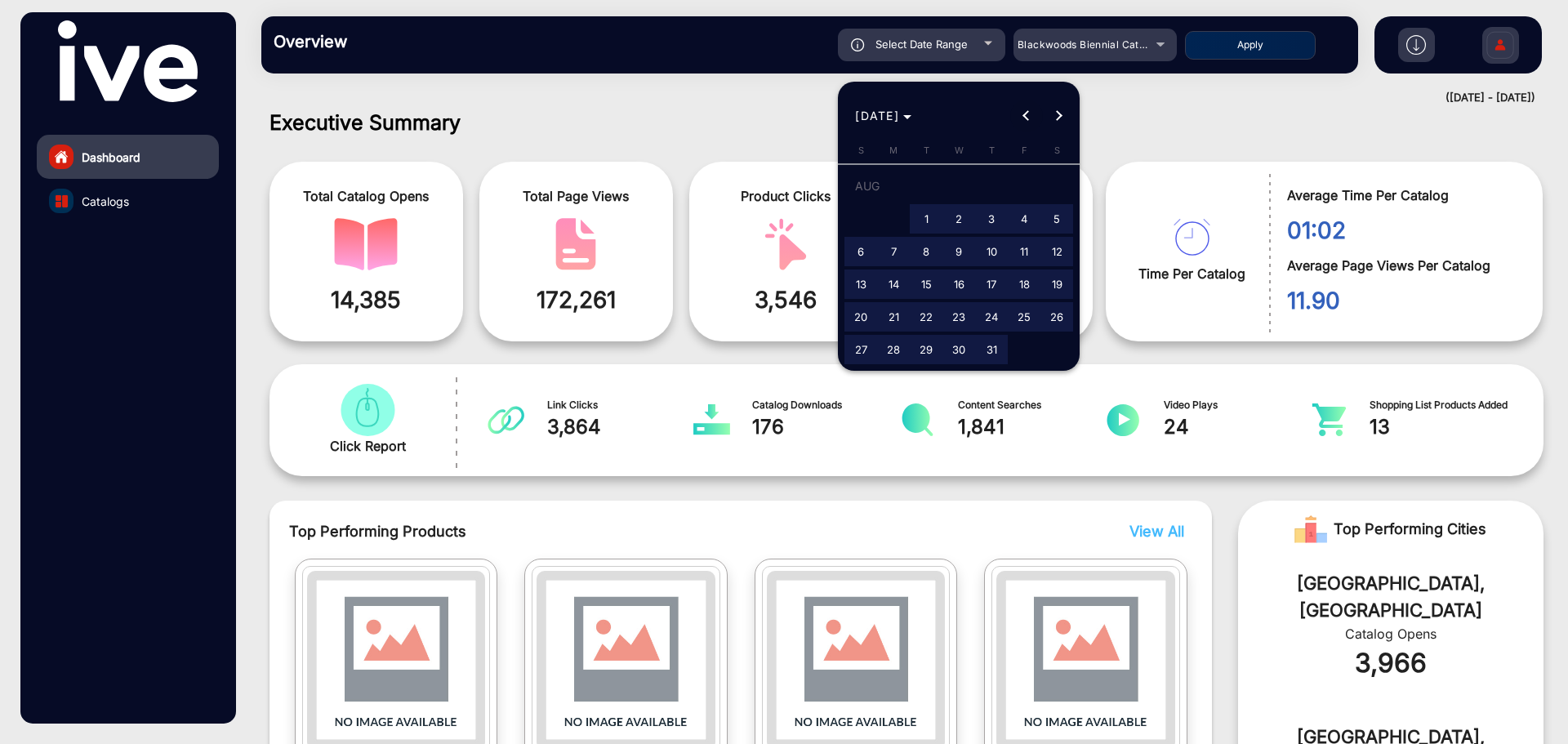
click at [1028, 113] on button "Previous month" at bounding box center [1026, 115] width 32 height 32
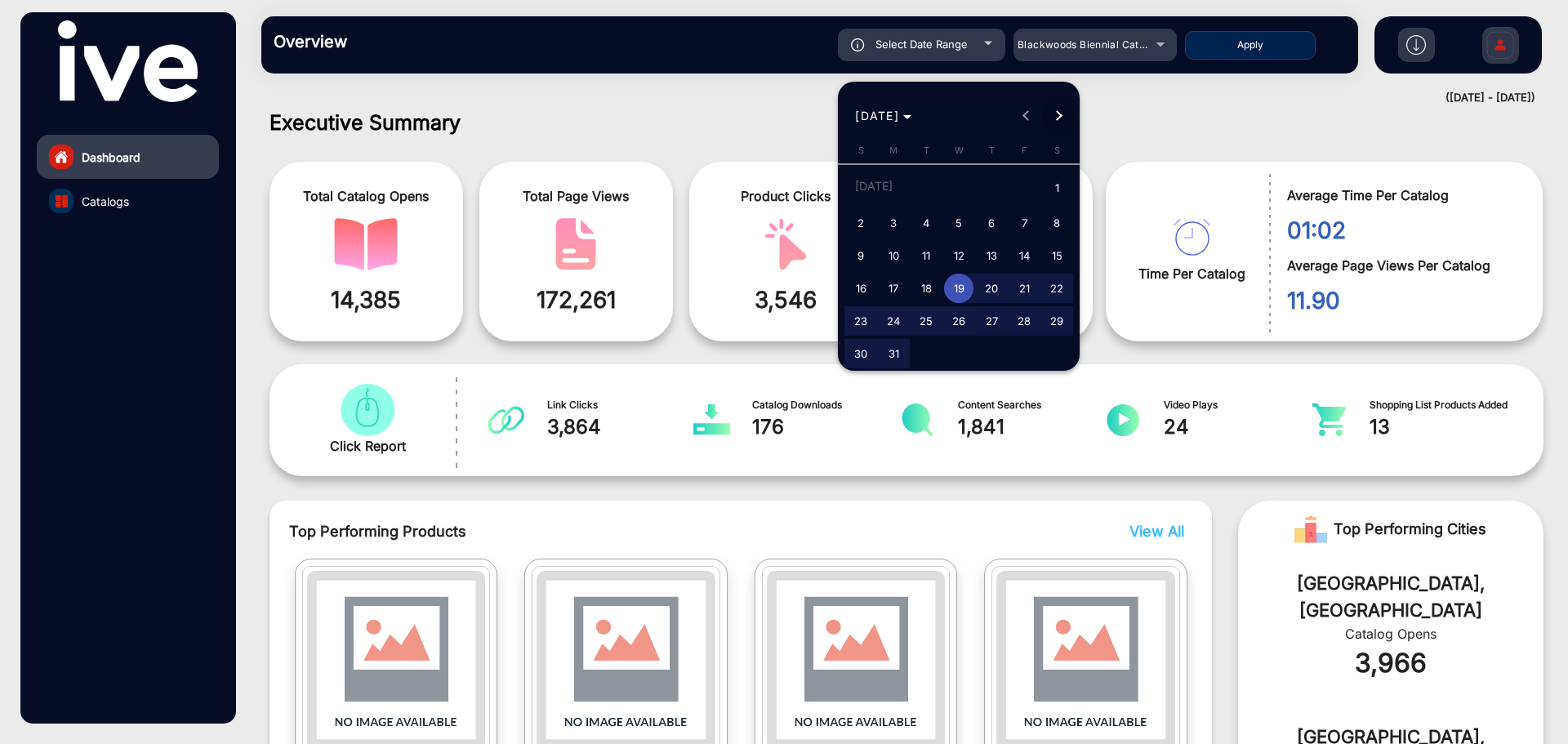
click at [1059, 108] on span "Next month" at bounding box center [1058, 115] width 32 height 32
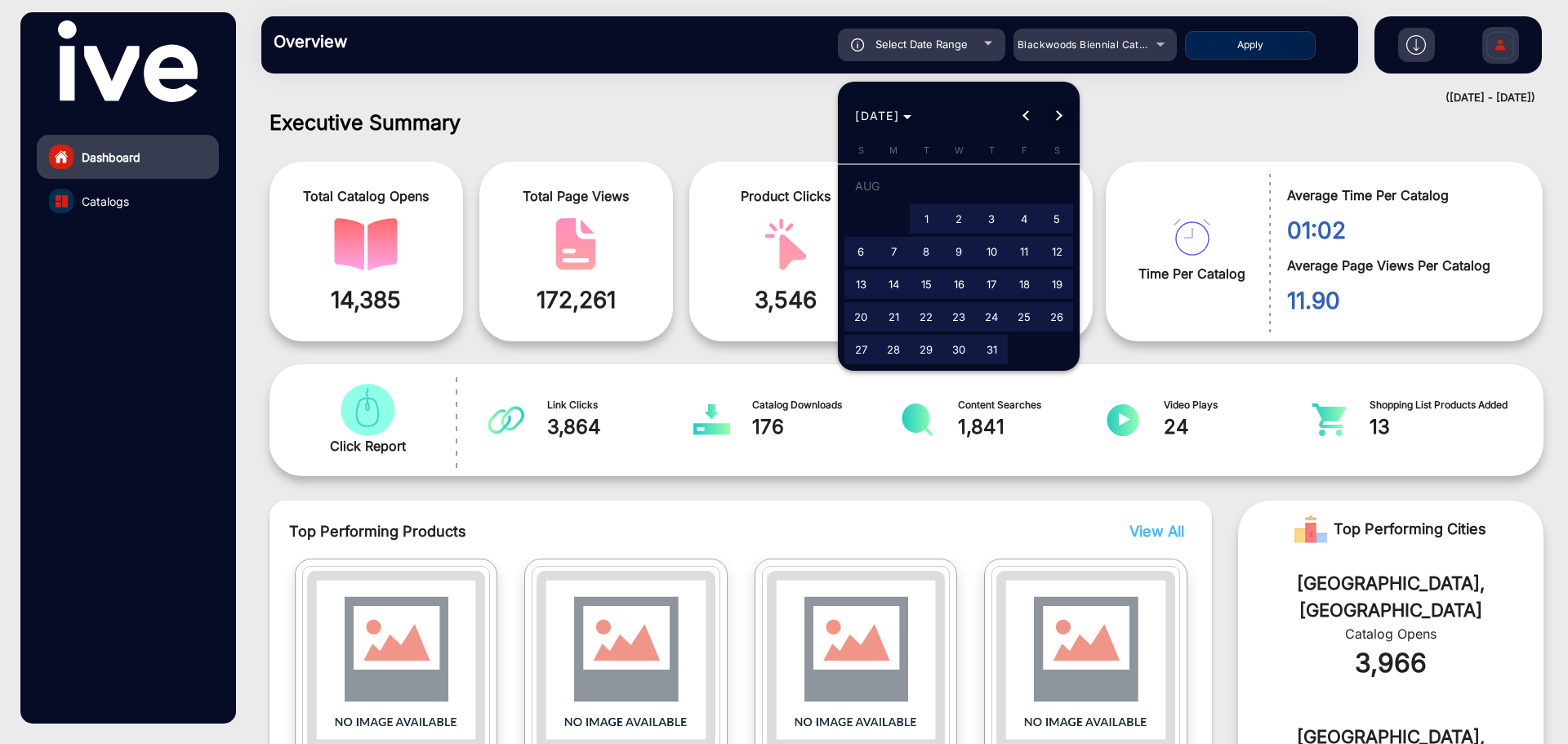
click at [1062, 113] on span "Next month" at bounding box center [1058, 115] width 32 height 32
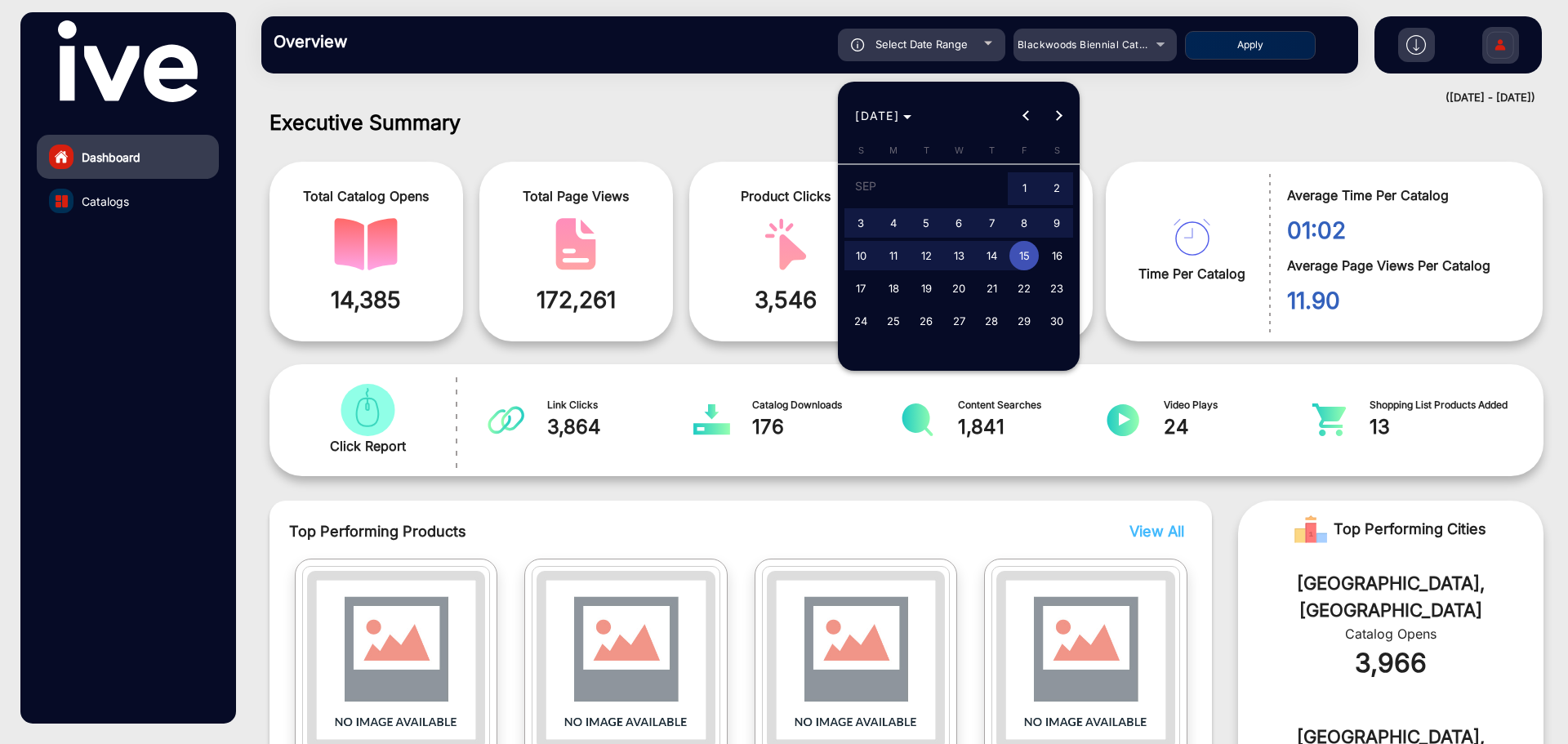
click at [796, 105] on div at bounding box center [784, 372] width 1568 height 744
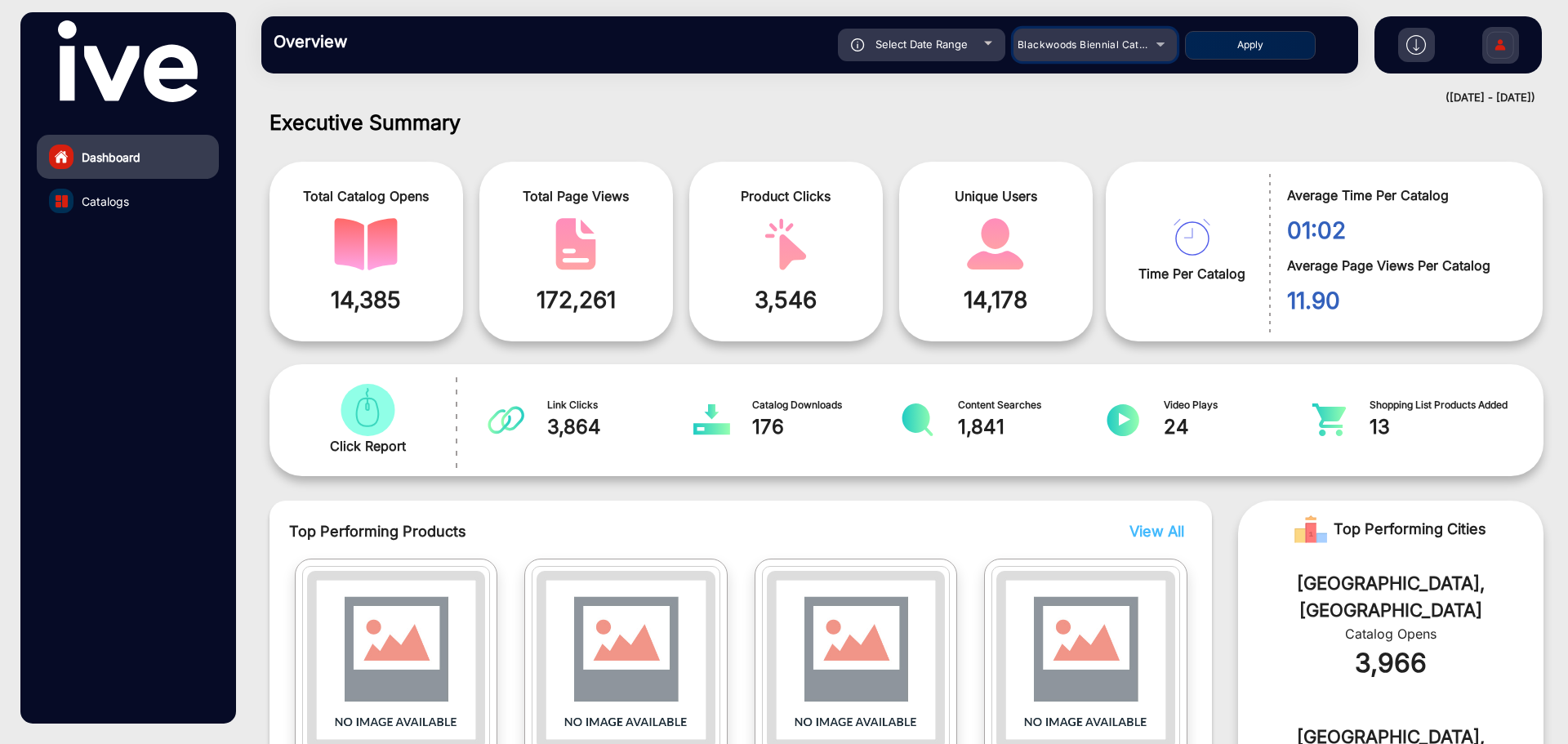
click at [1145, 42] on span "Blackwoods Biennial Catalogue" at bounding box center [1094, 44] width 154 height 12
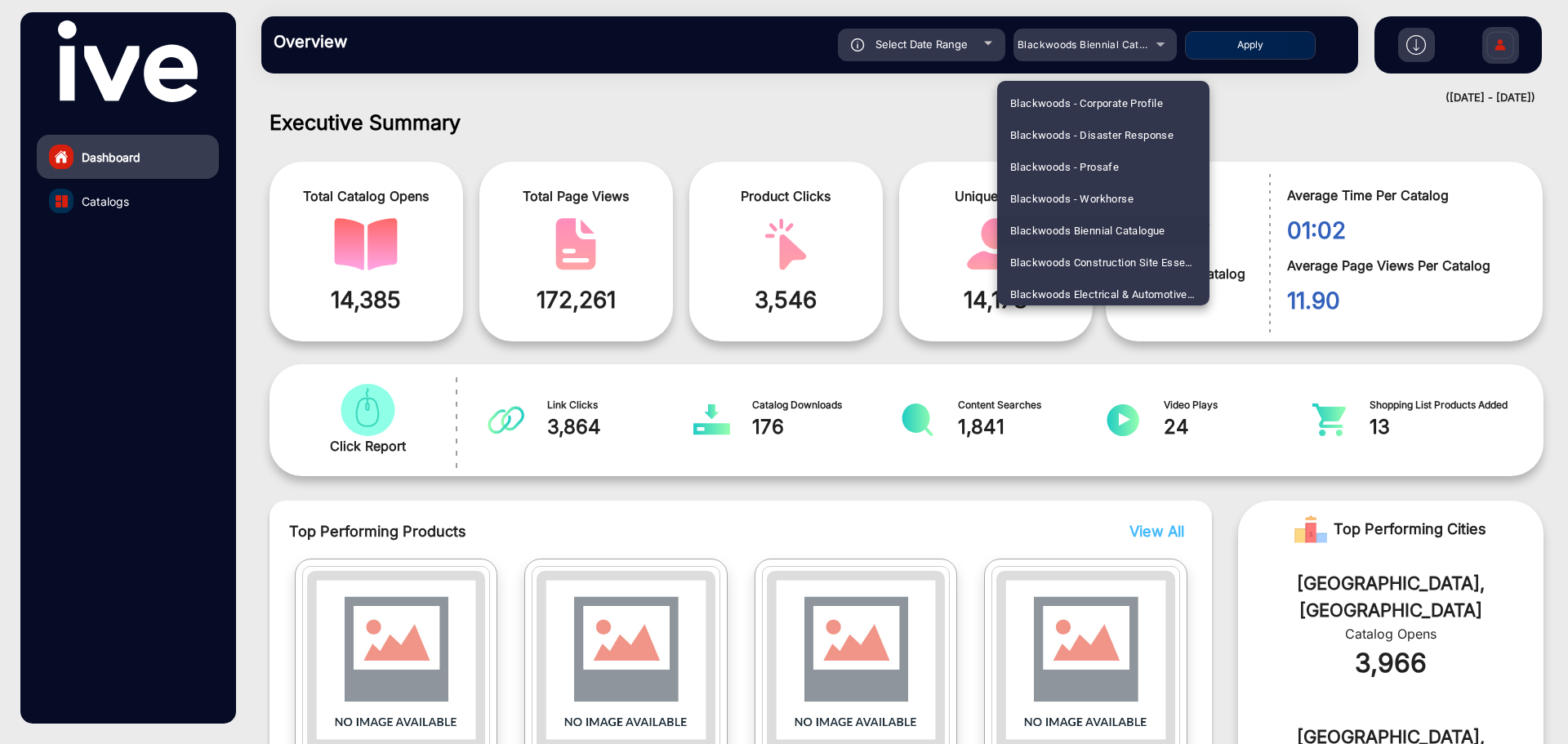
click at [981, 51] on div at bounding box center [784, 372] width 1568 height 744
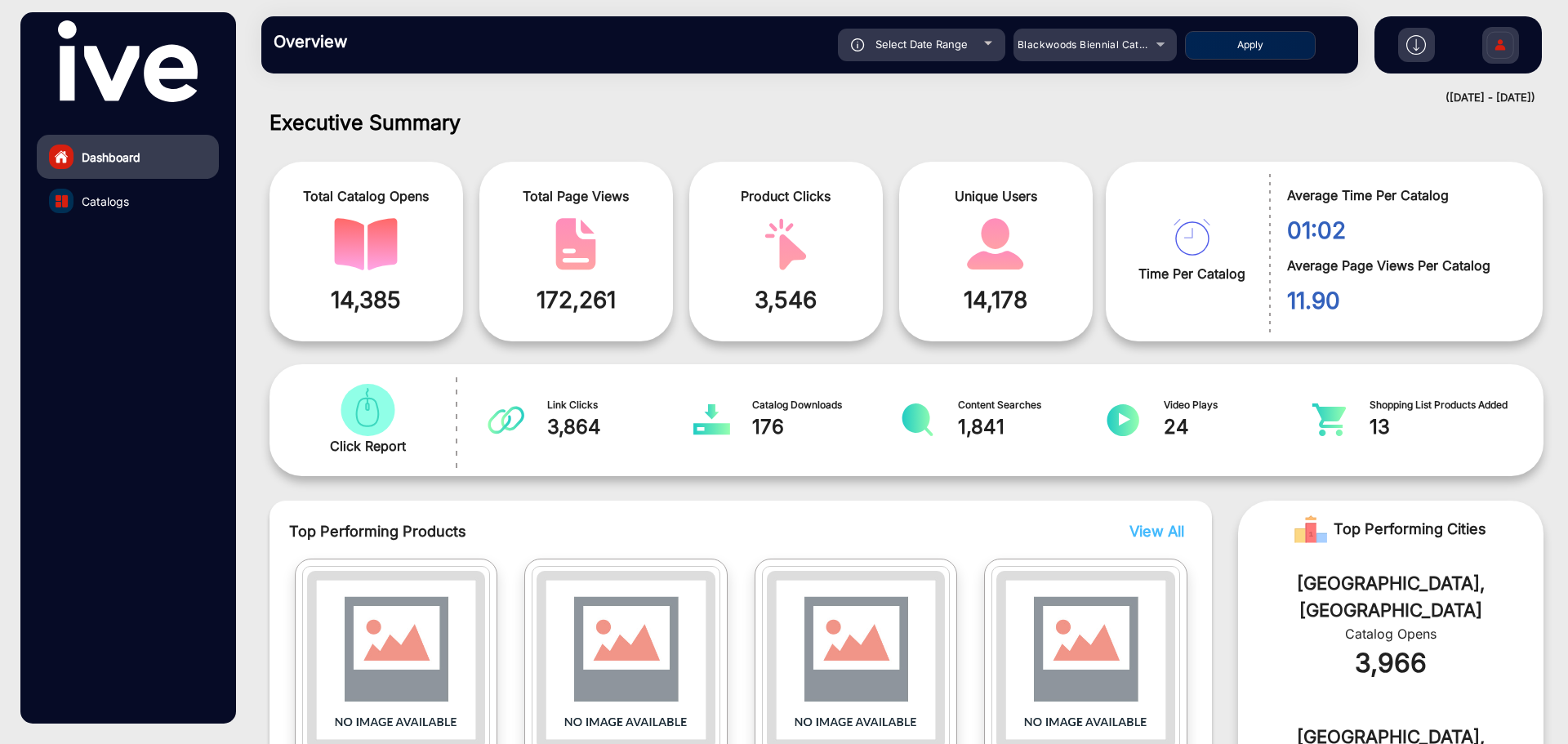
click at [988, 45] on div at bounding box center [988, 43] width 8 height 4
click at [988, 40] on div "Select Date Range" at bounding box center [922, 44] width 167 height 32
type input "[DATE]"
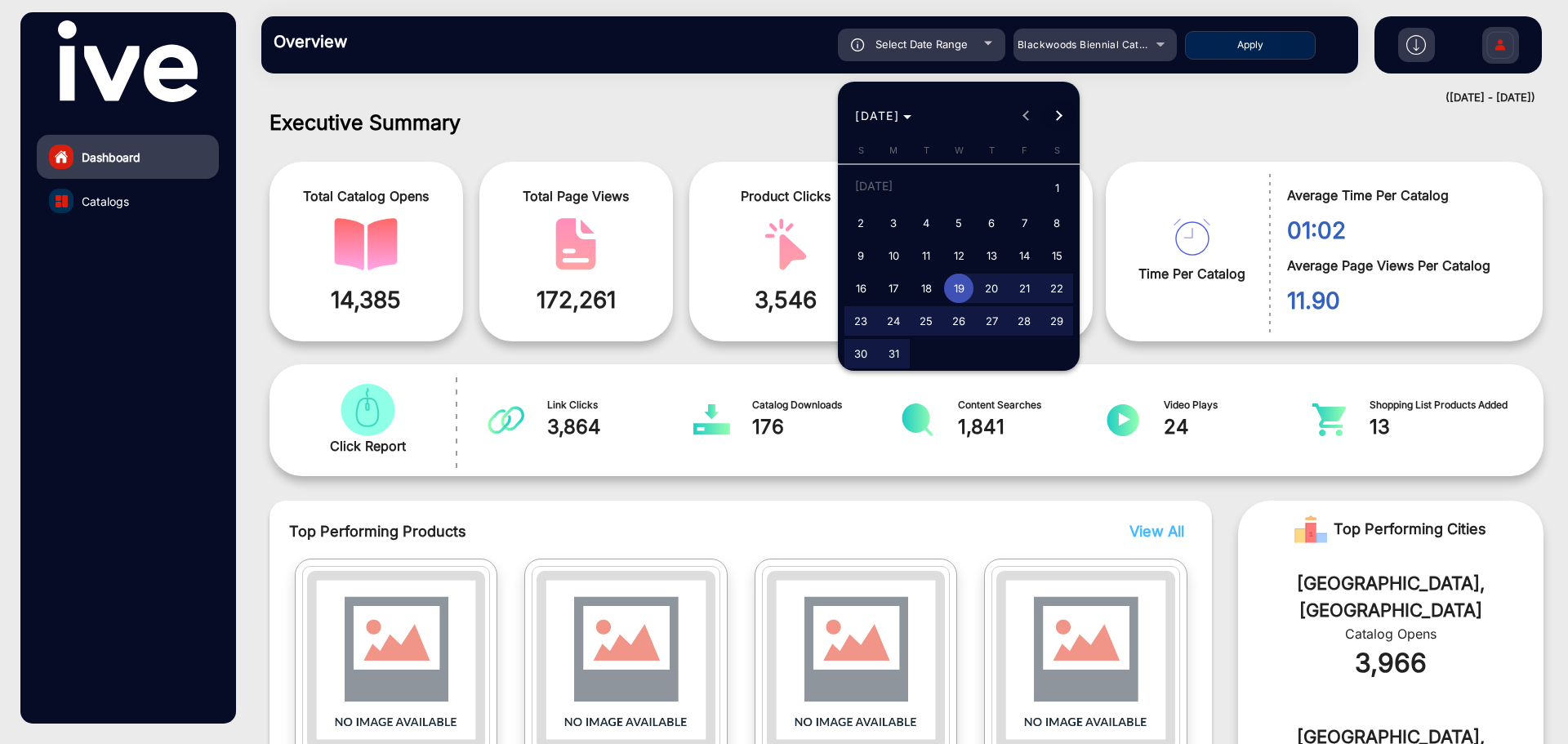
click at [1059, 115] on button "Next month" at bounding box center [1058, 115] width 32 height 32
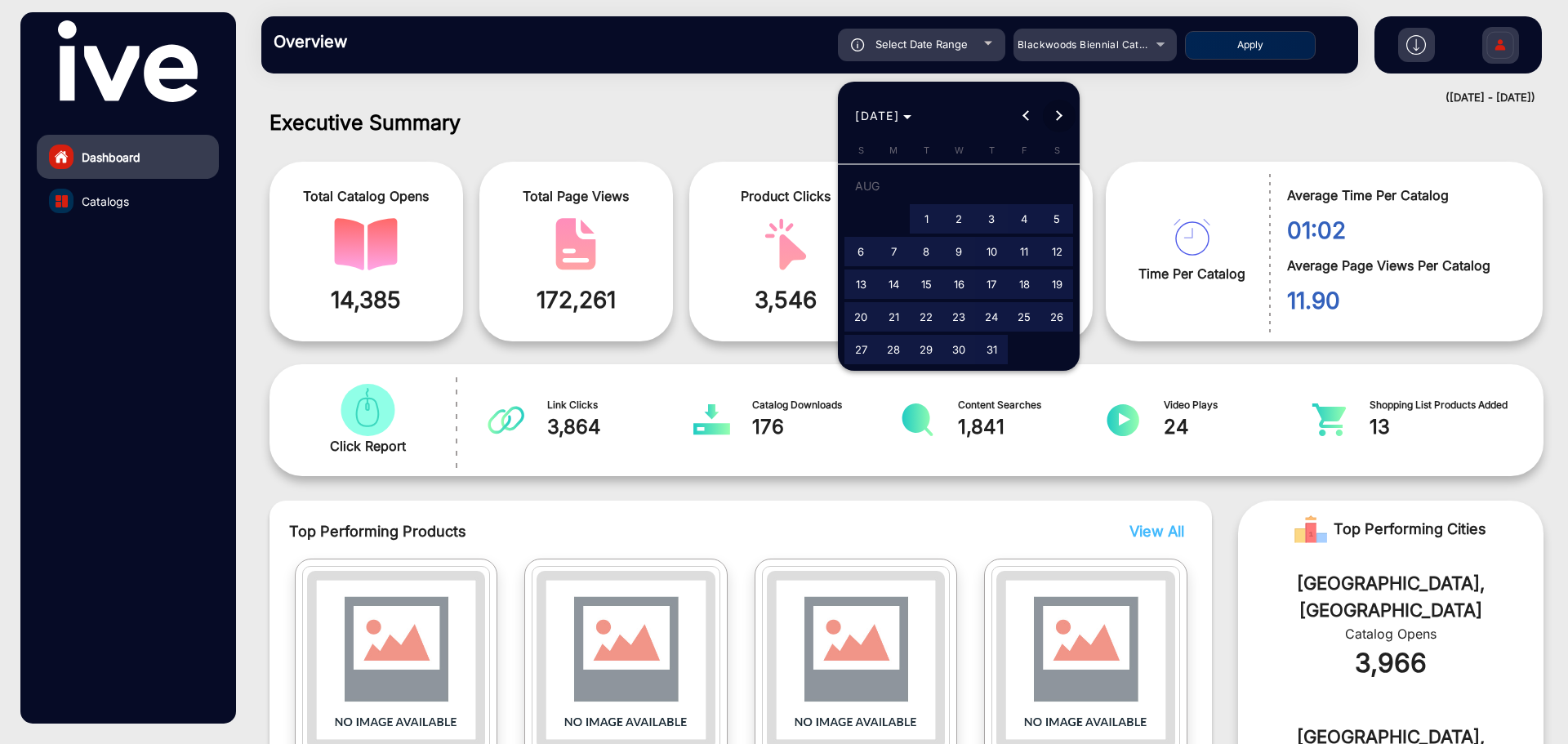
click at [1059, 115] on button "Next month" at bounding box center [1058, 115] width 32 height 32
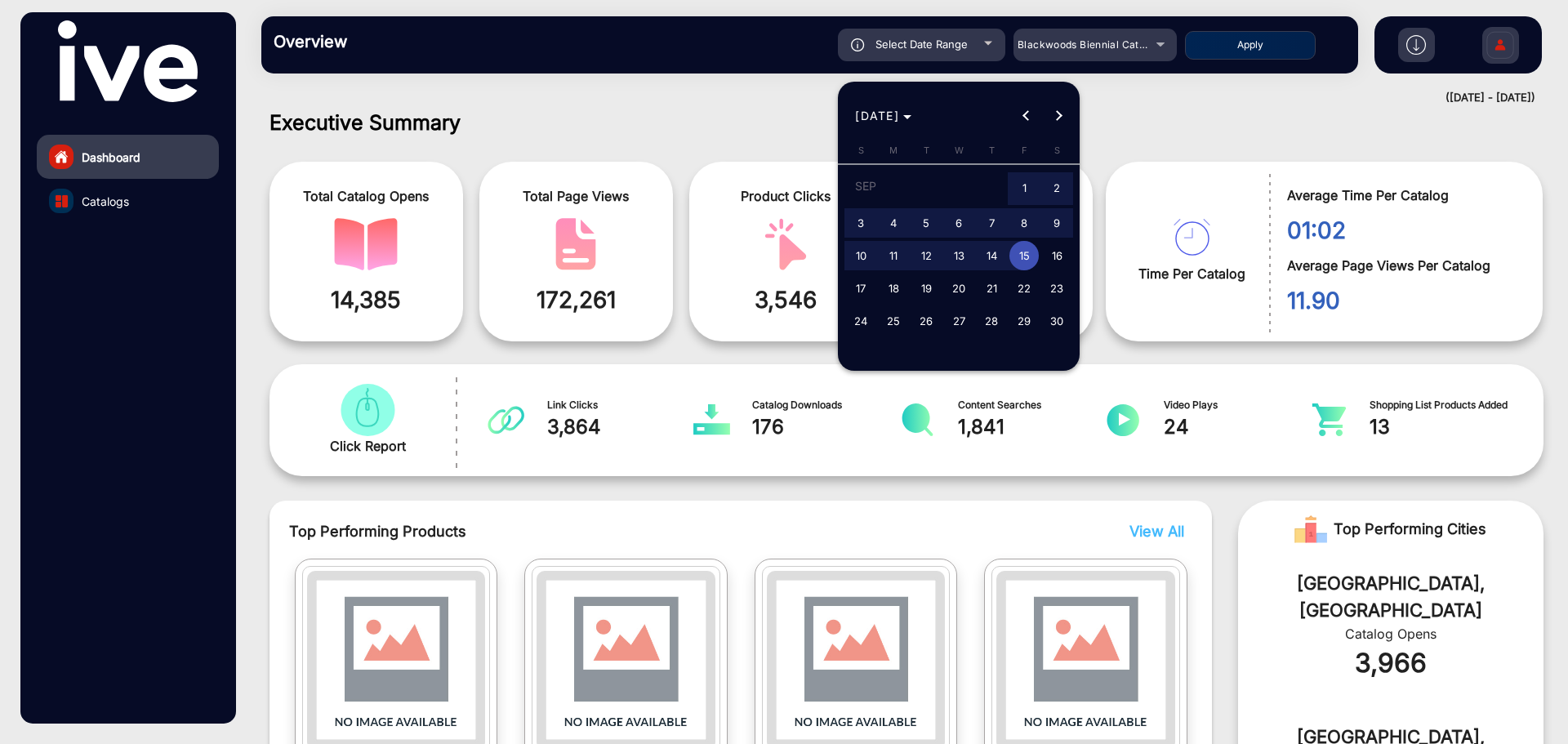
click at [1143, 46] on div at bounding box center [784, 372] width 1568 height 744
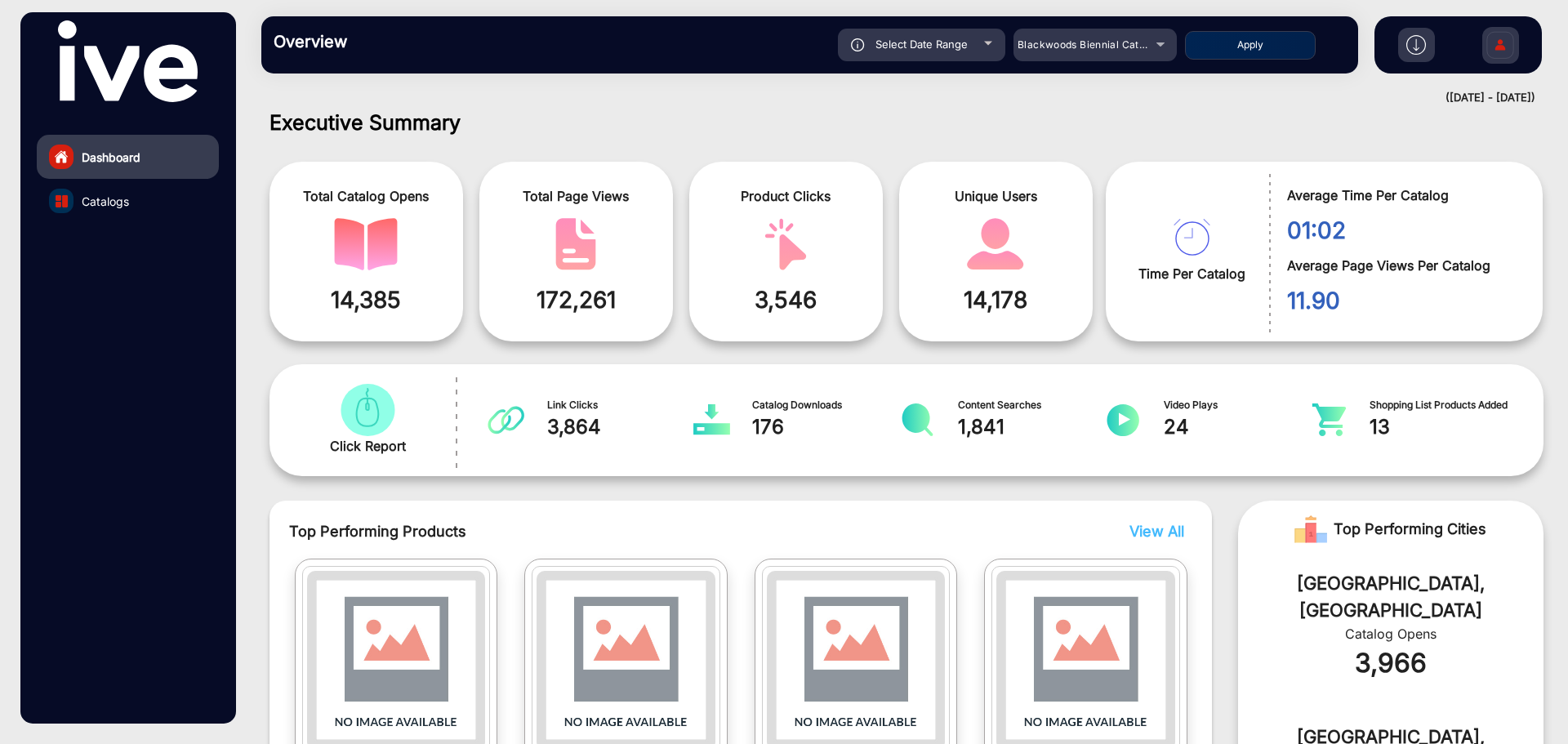
click at [1259, 42] on button "Apply" at bounding box center [1250, 45] width 131 height 29
type input "[DATE]"
click at [1413, 48] on img at bounding box center [1416, 45] width 20 height 20
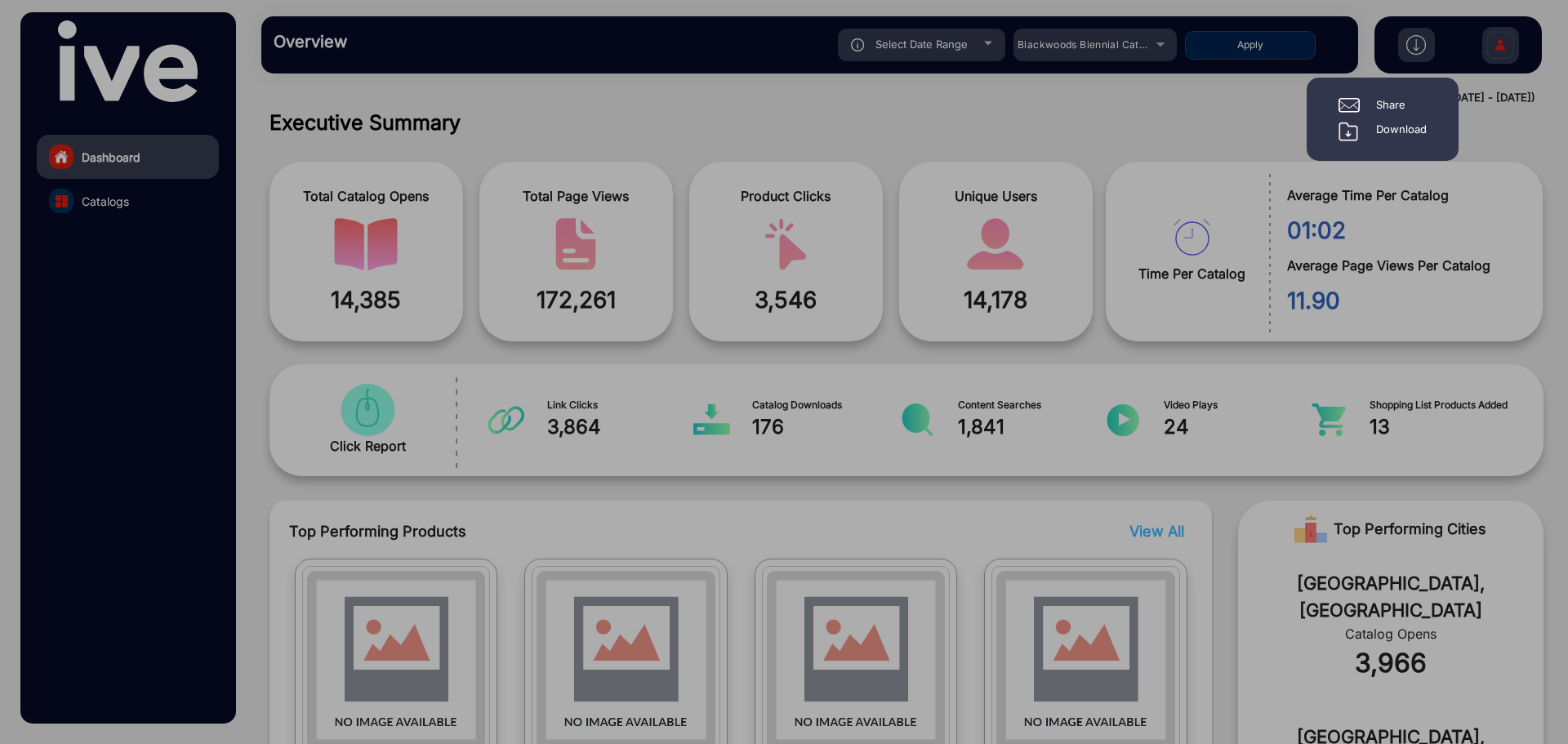
click at [1398, 129] on div "Download" at bounding box center [1402, 132] width 51 height 20
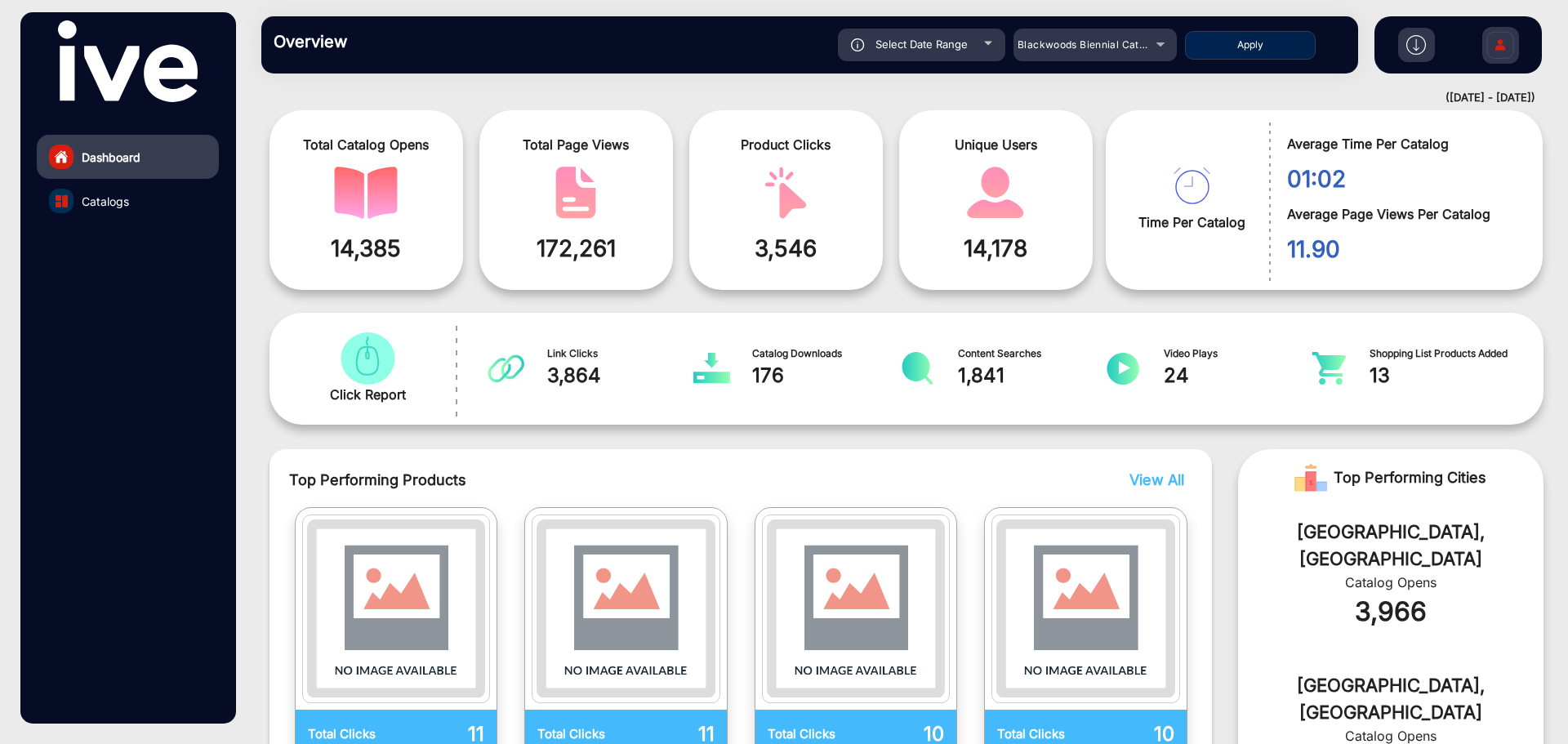
scroll to position [0, 0]
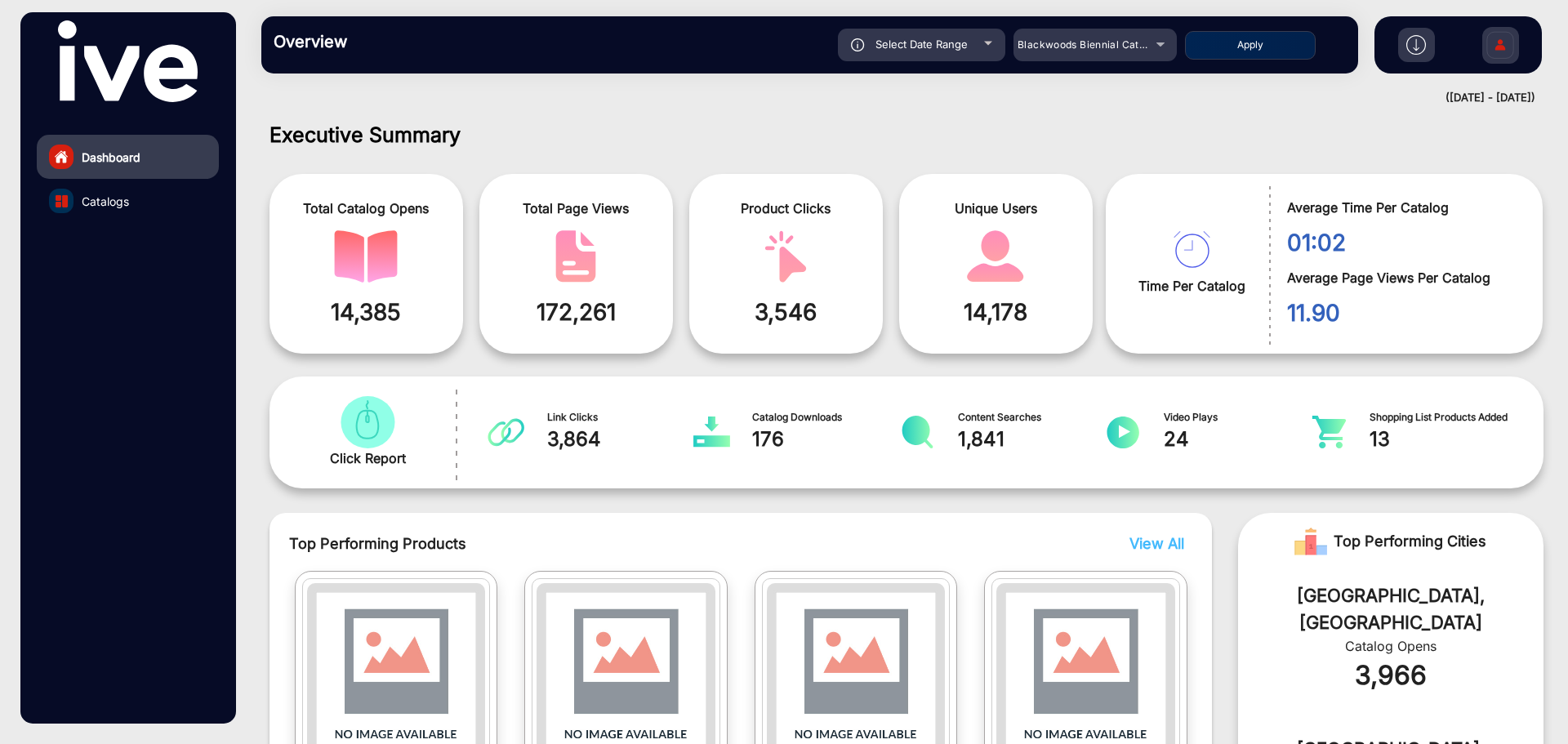
click at [983, 39] on div "Select Date Range" at bounding box center [922, 44] width 167 height 32
type input "[DATE]"
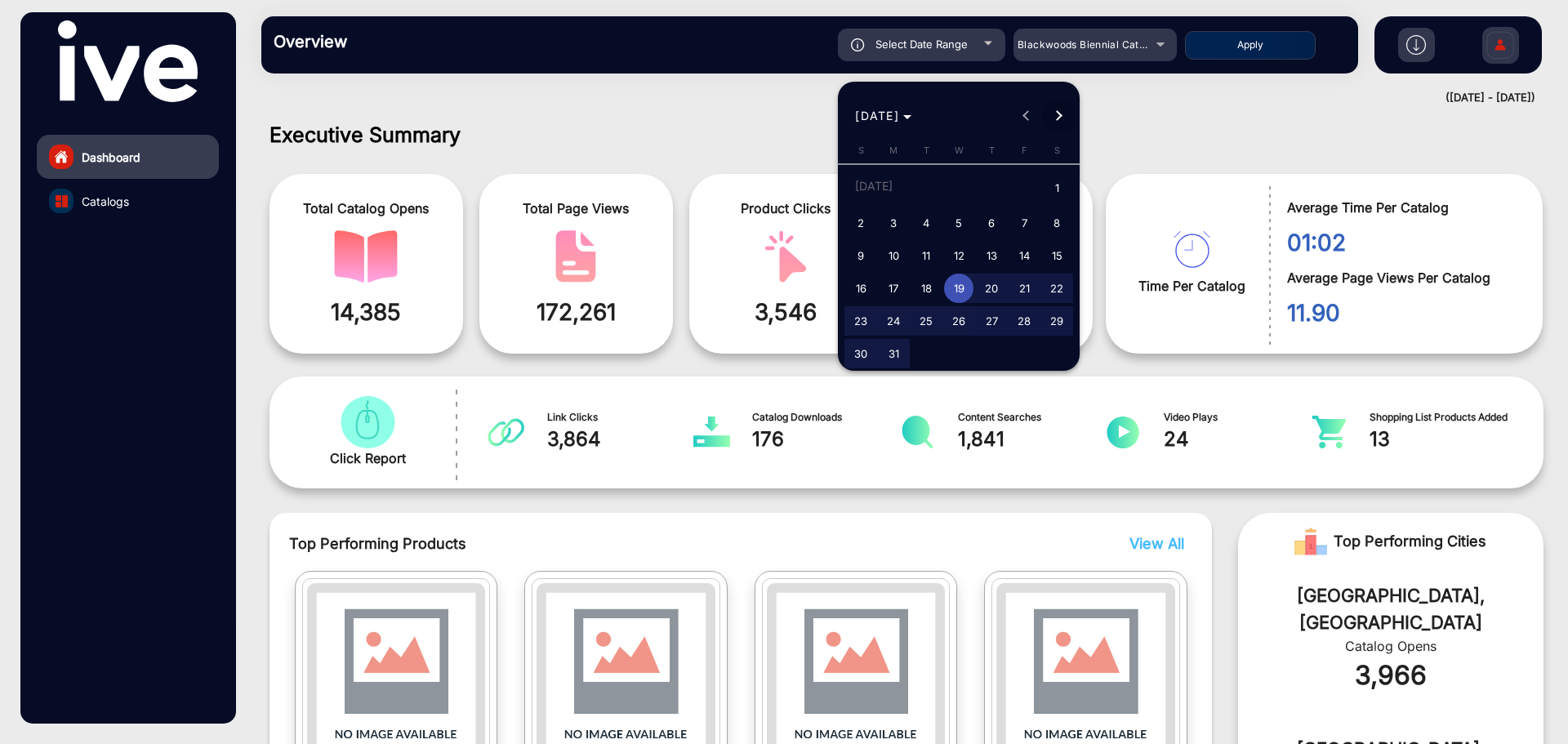
click at [1061, 116] on button "Next month" at bounding box center [1058, 115] width 32 height 32
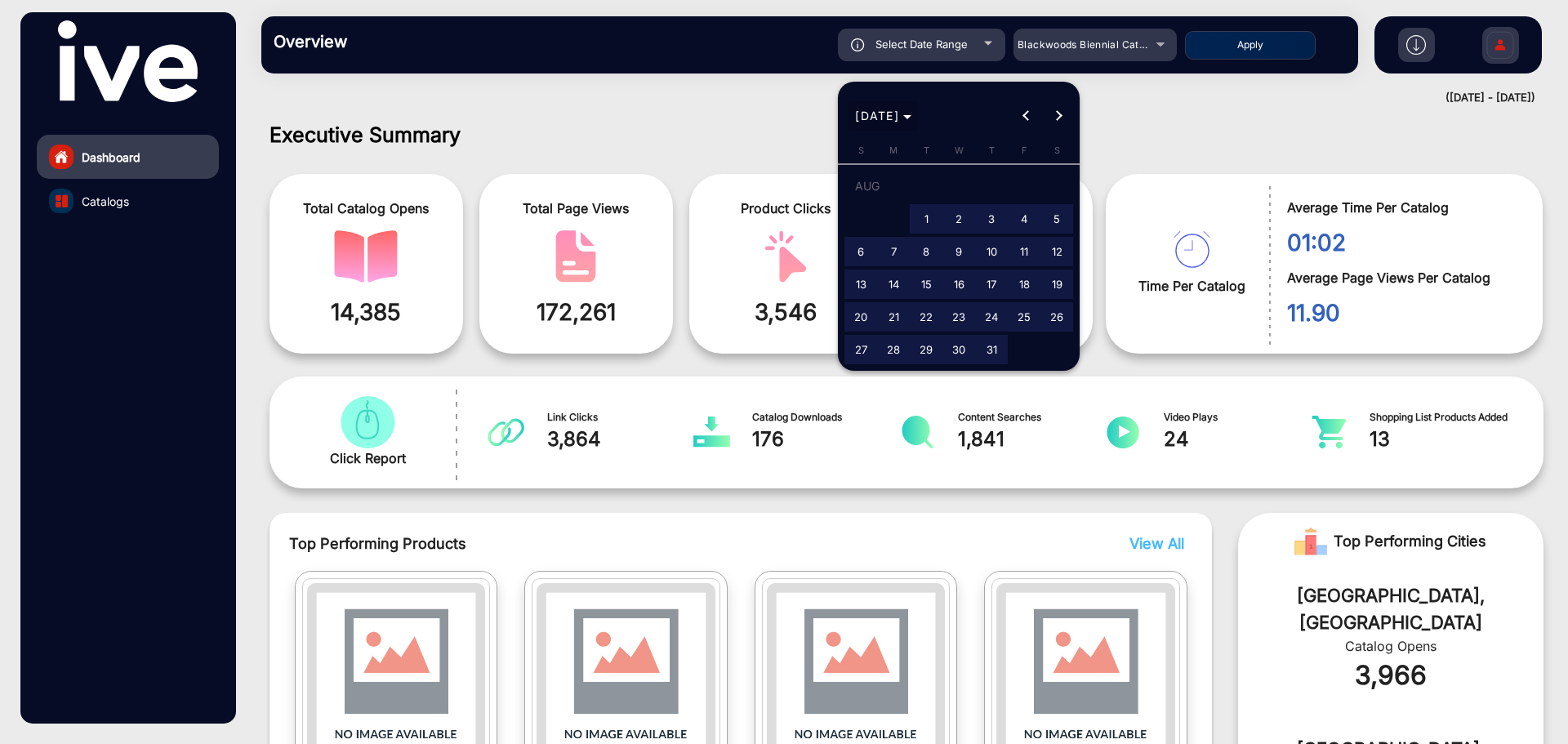
click at [918, 102] on span "Choose month and year" at bounding box center [883, 116] width 70 height 39
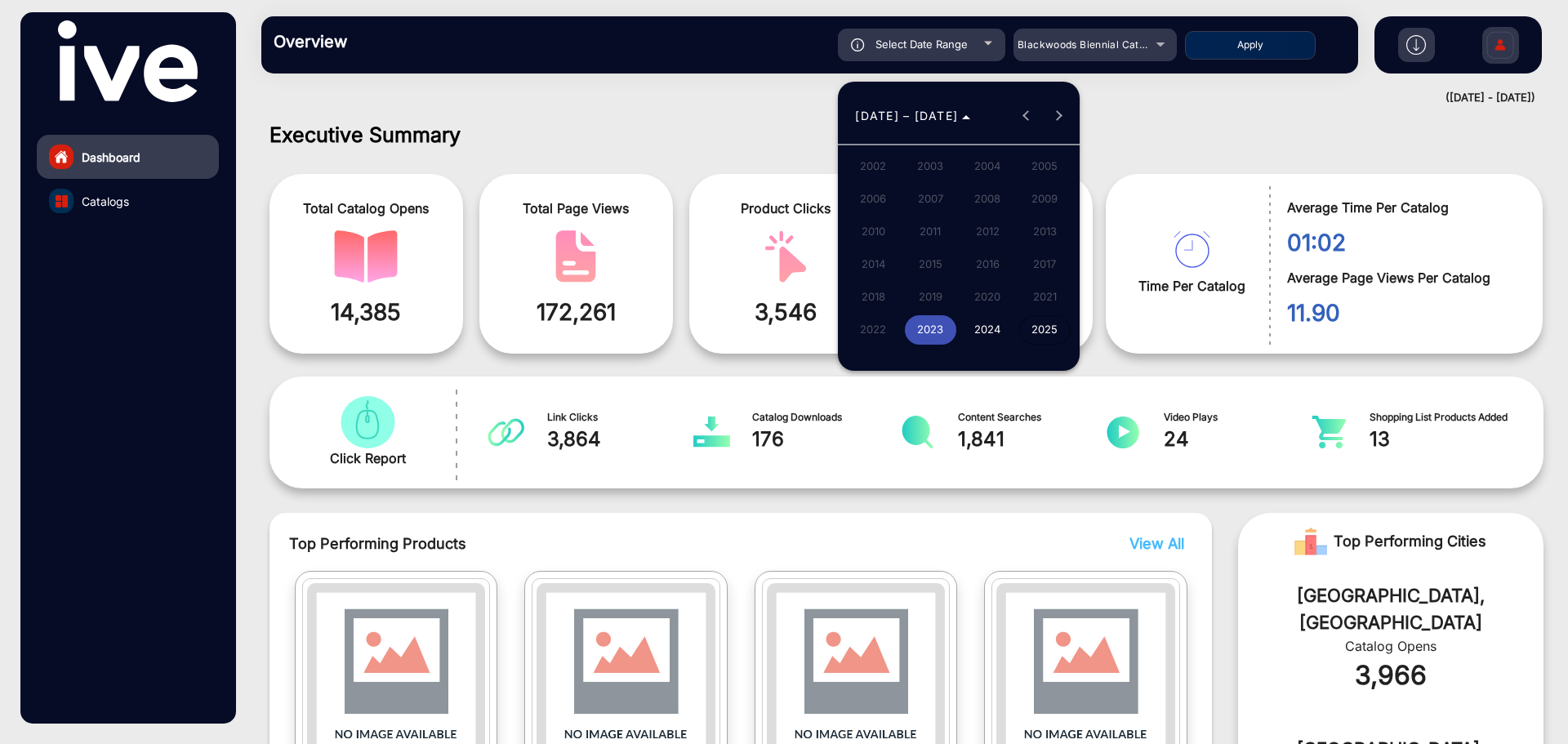
click at [1045, 332] on span "2025" at bounding box center [1044, 330] width 51 height 29
click at [985, 229] on span "[DATE]" at bounding box center [987, 232] width 51 height 29
click at [917, 315] on span "22" at bounding box center [926, 317] width 29 height 29
type input "[DATE]"
click at [1062, 114] on span "Next month" at bounding box center [1058, 115] width 32 height 32
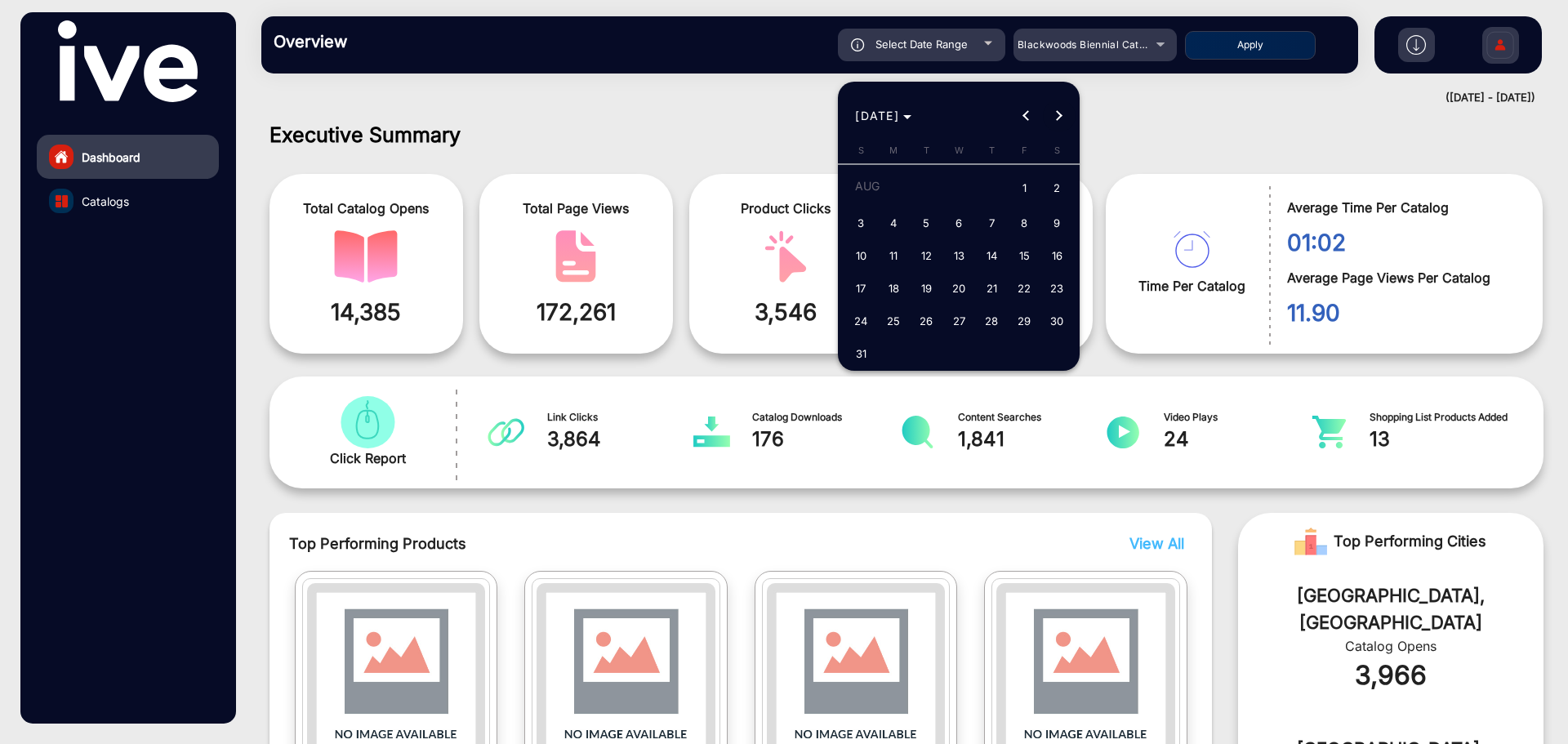
click at [1062, 114] on span "Next month" at bounding box center [1058, 115] width 32 height 32
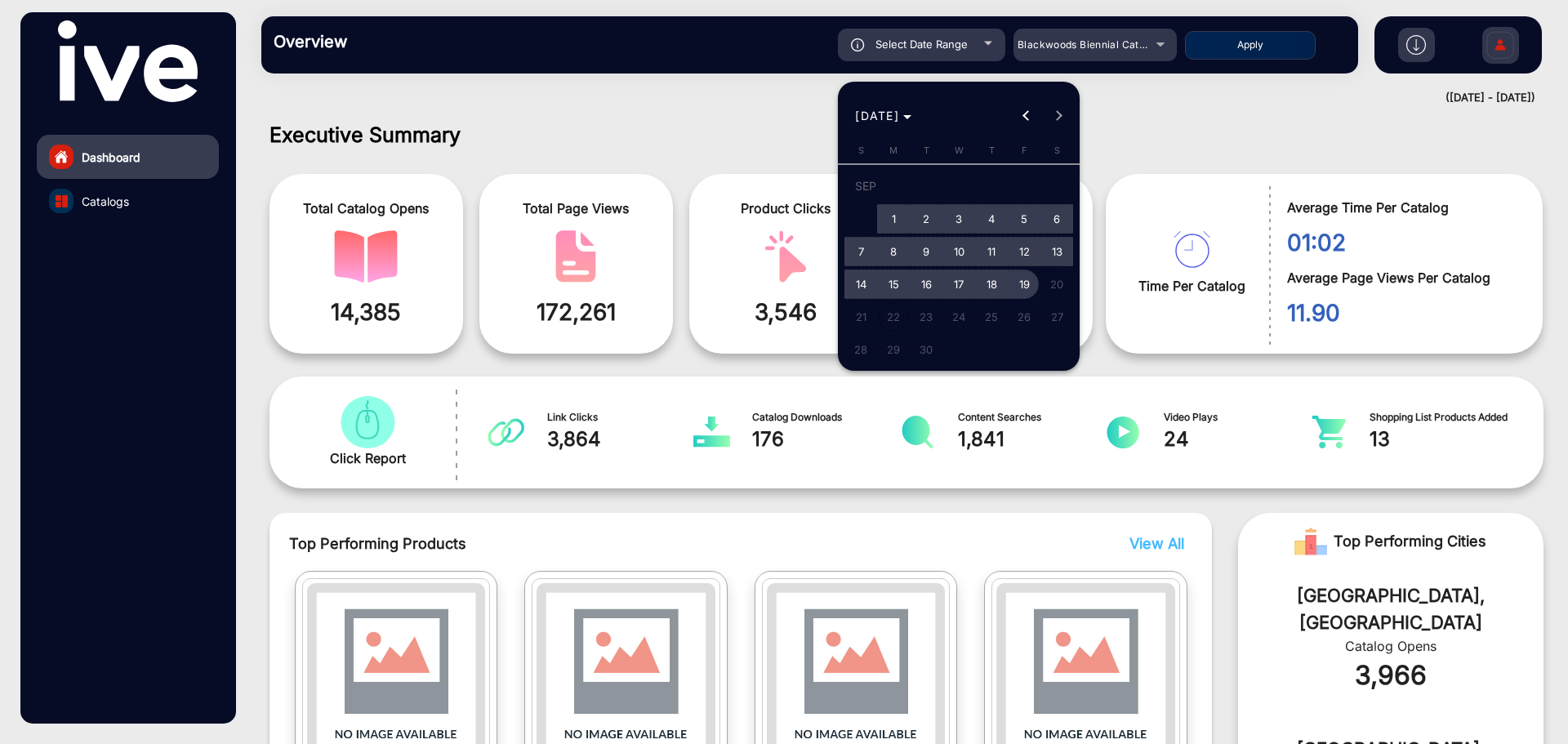
click at [1021, 283] on span "19" at bounding box center [1024, 284] width 29 height 29
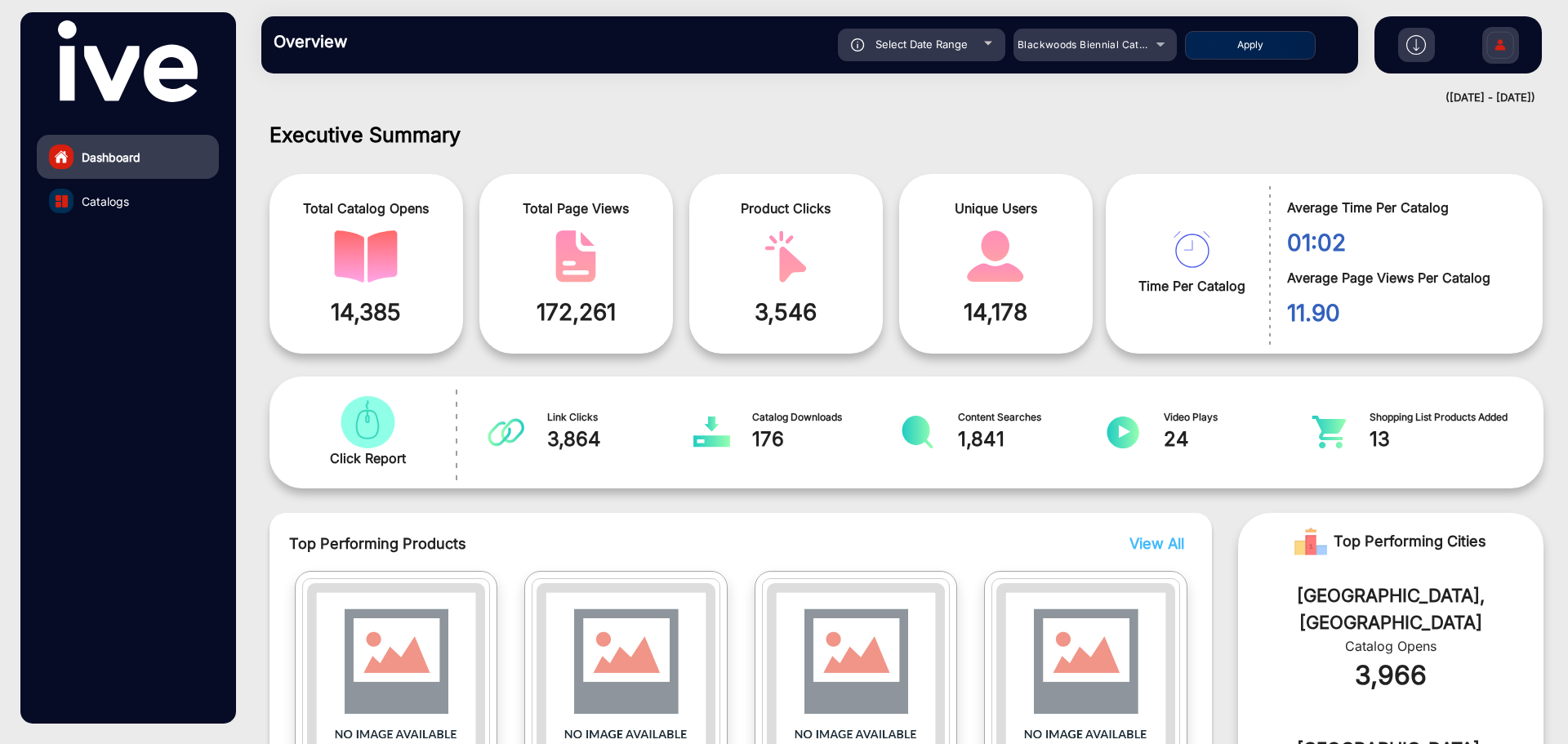
type input "[DATE]"
click at [1276, 41] on button "Apply" at bounding box center [1250, 45] width 131 height 29
type input "[DATE]"
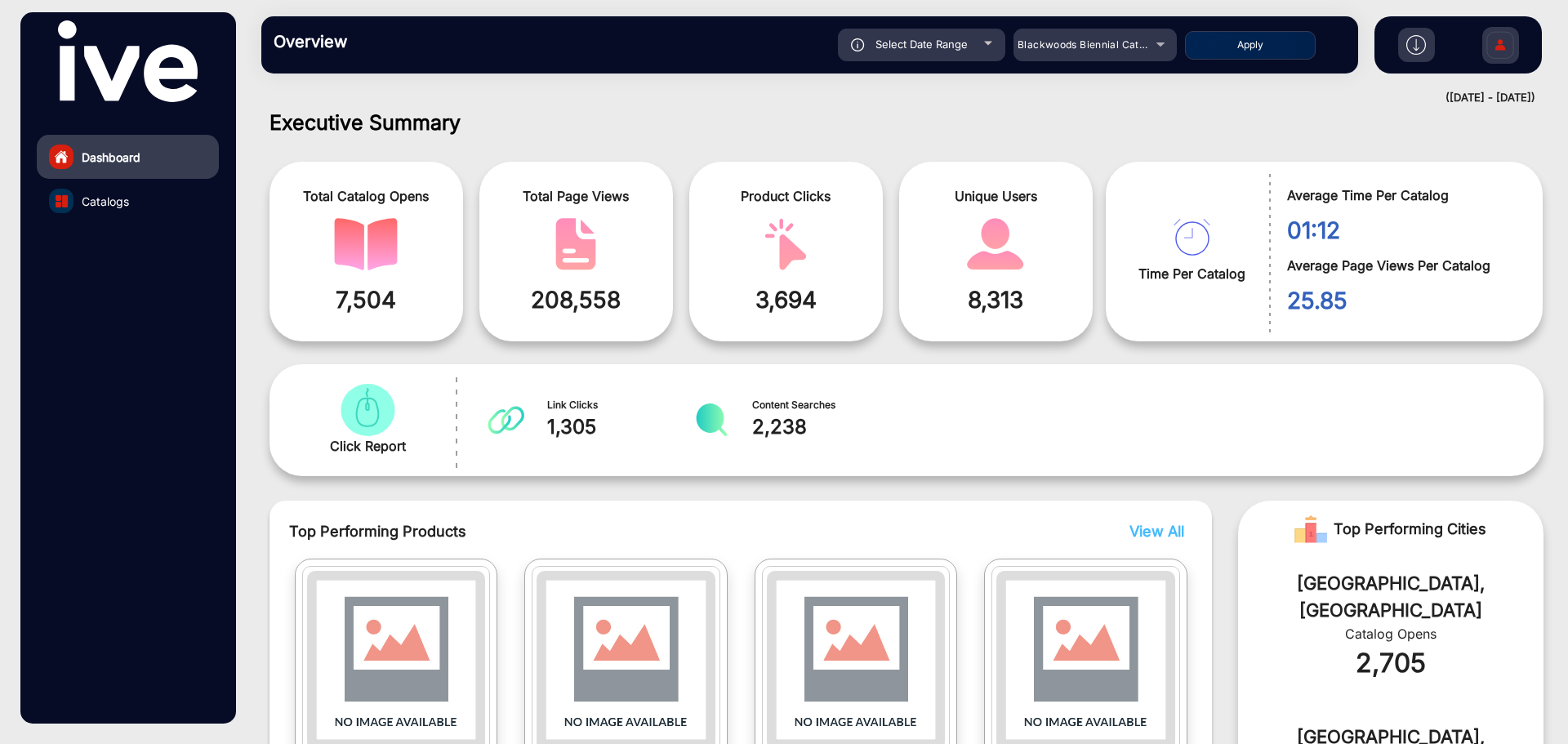
click at [1414, 43] on img at bounding box center [1416, 45] width 20 height 20
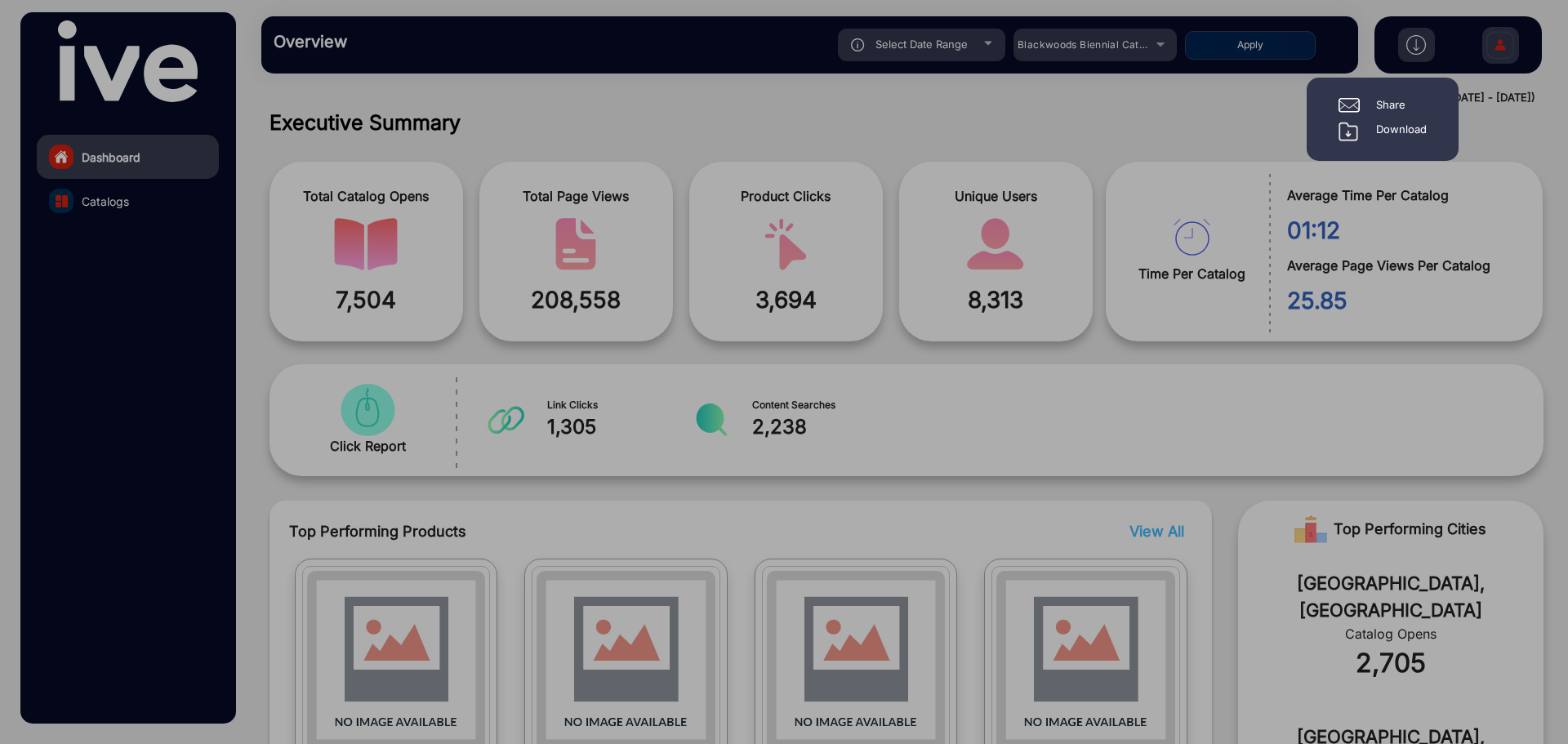
click at [1398, 128] on div "Download" at bounding box center [1402, 132] width 51 height 20
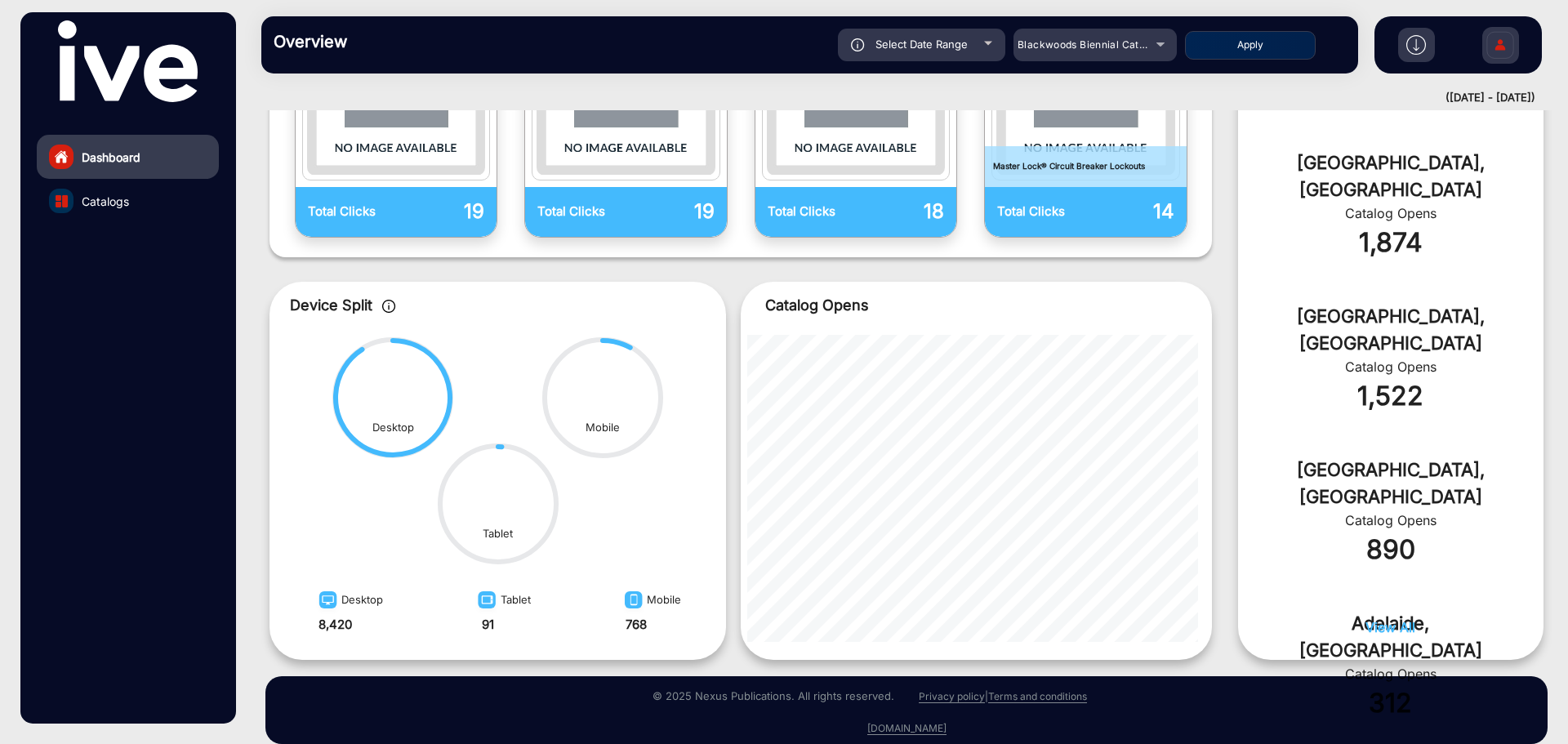
scroll to position [606, 0]
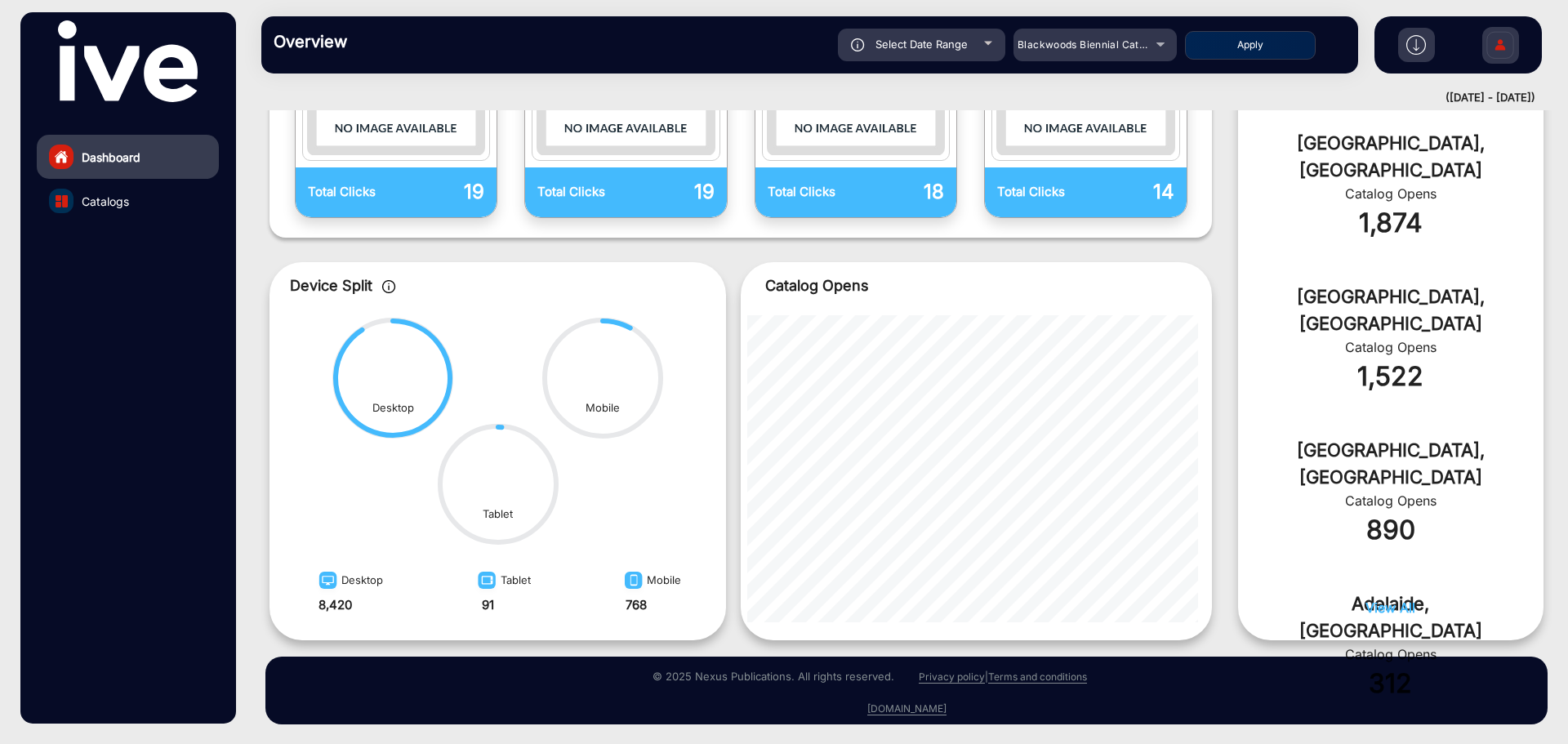
click at [1220, 536] on div "Top Performing Products View All Total Clicks 19 Total Clicks 19 Total Clicks 1…" at bounding box center [906, 273] width 1274 height 734
click at [1223, 371] on div "Top Performing Products View All Total Clicks 19 Total Clicks 19 Total Clicks 1…" at bounding box center [906, 273] width 1274 height 734
click at [1292, 690] on div "Privacy policy | Terms and conditions" at bounding box center [1223, 681] width 633 height 25
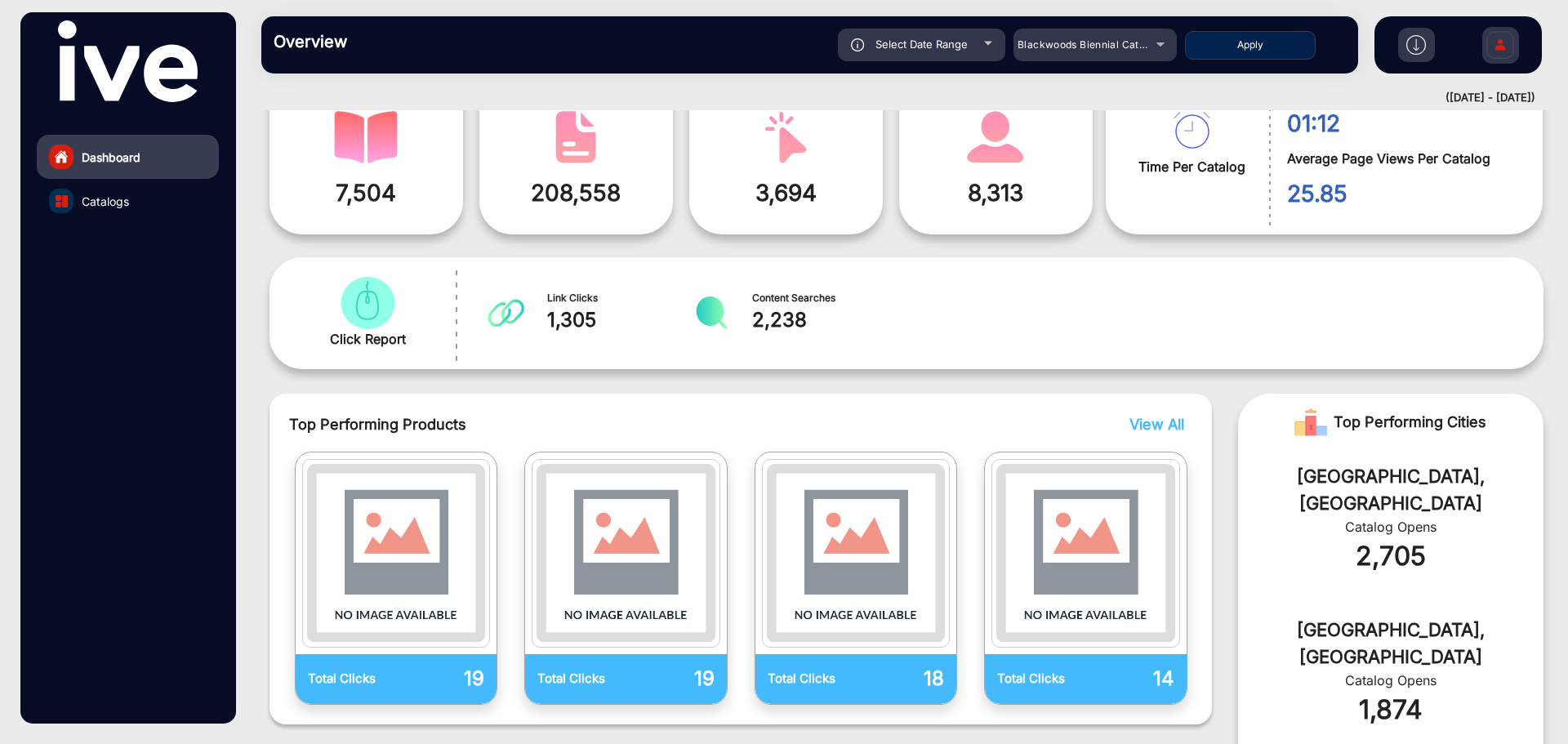
scroll to position [0, 0]
